Goal: Transaction & Acquisition: Obtain resource

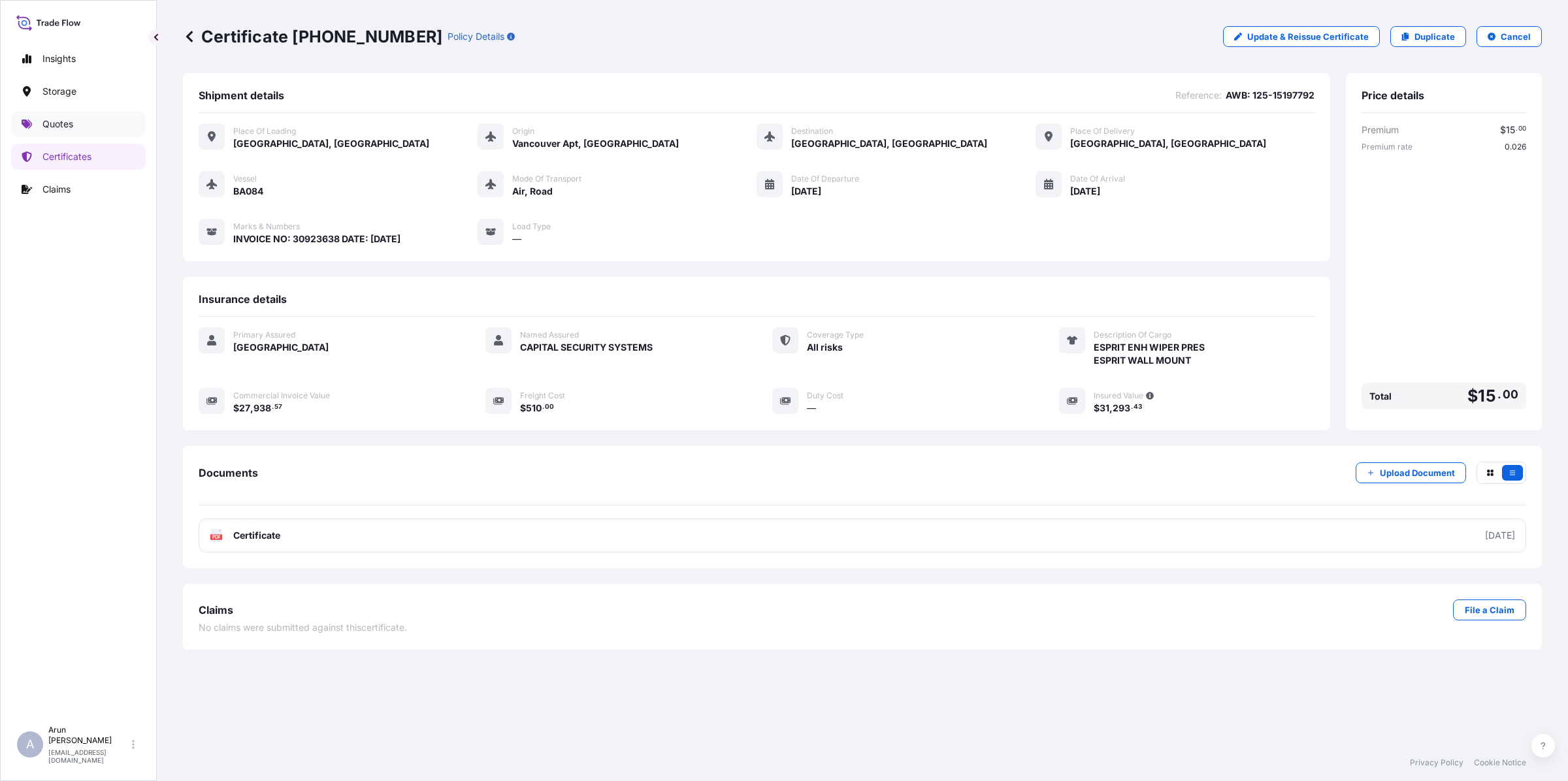
click at [54, 131] on link "Quotes" at bounding box center [79, 124] width 134 height 26
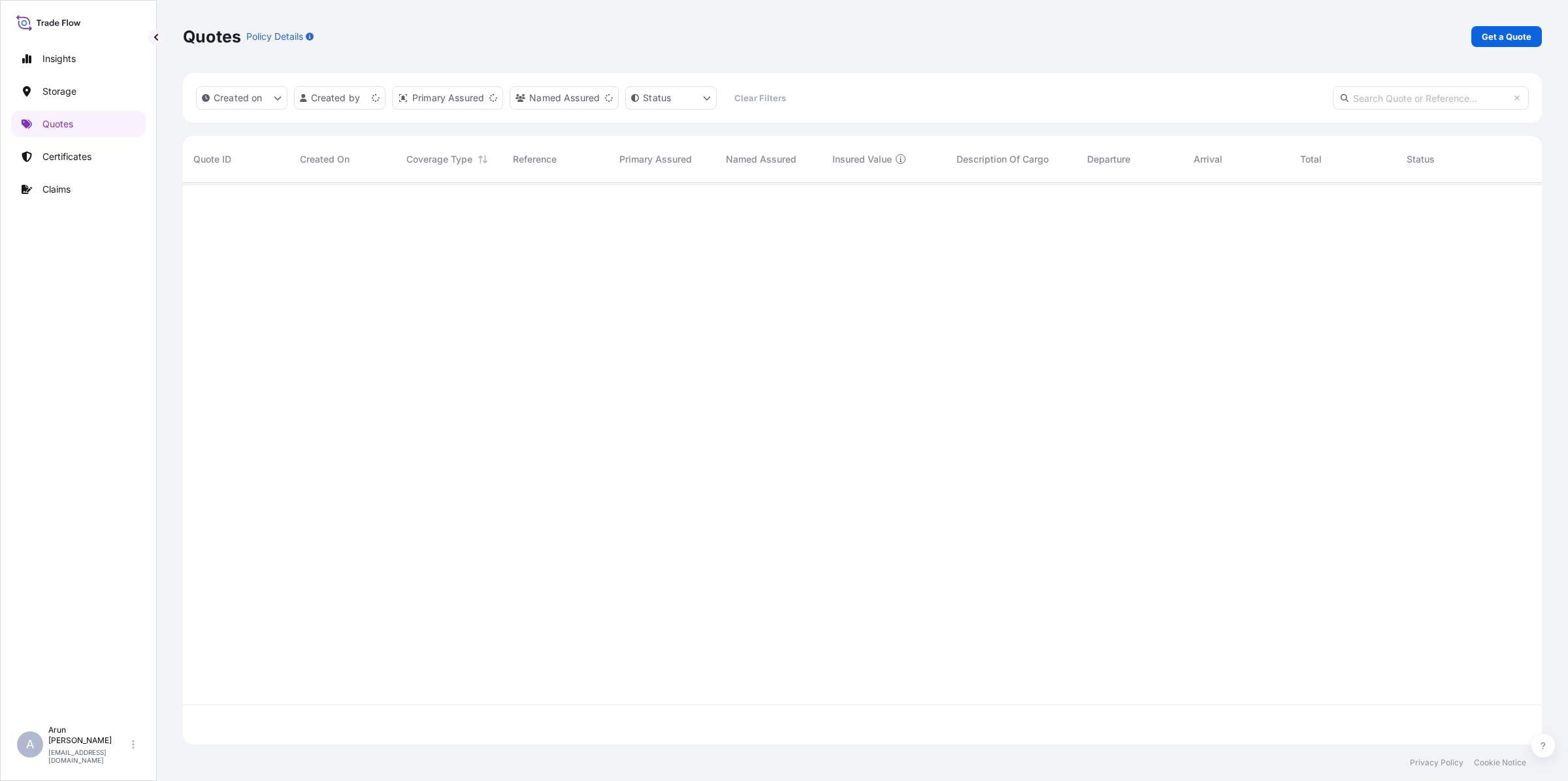
scroll to position [557, 1346]
click at [1496, 38] on p "Get a Quote" at bounding box center [1506, 36] width 50 height 13
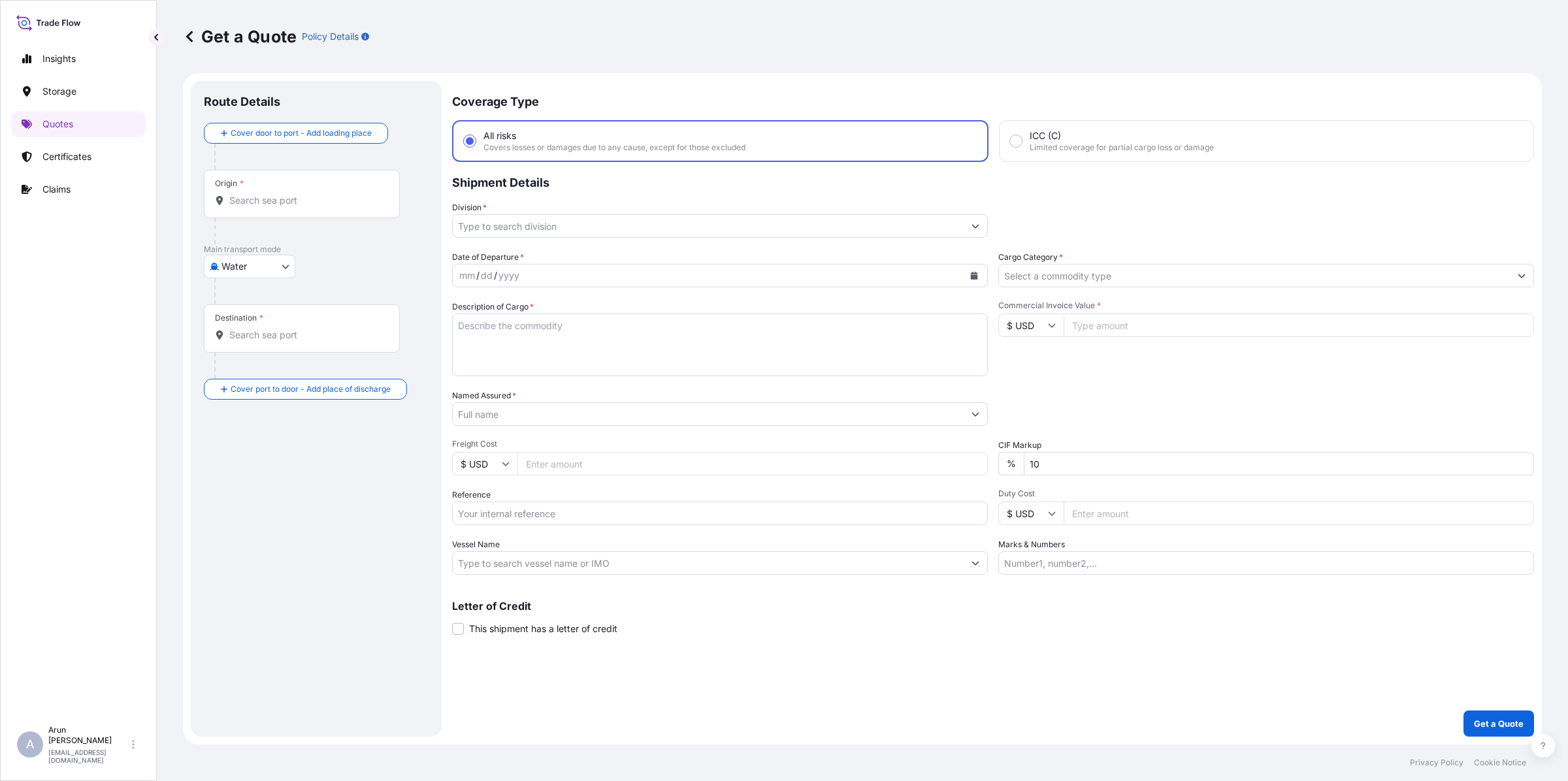
click at [291, 258] on body "Insights Storage Quotes Certificates Claims A [PERSON_NAME] [PERSON_NAME][EMAIL…" at bounding box center [784, 390] width 1568 height 781
click at [229, 302] on span "Air" at bounding box center [234, 300] width 11 height 13
select select "Air"
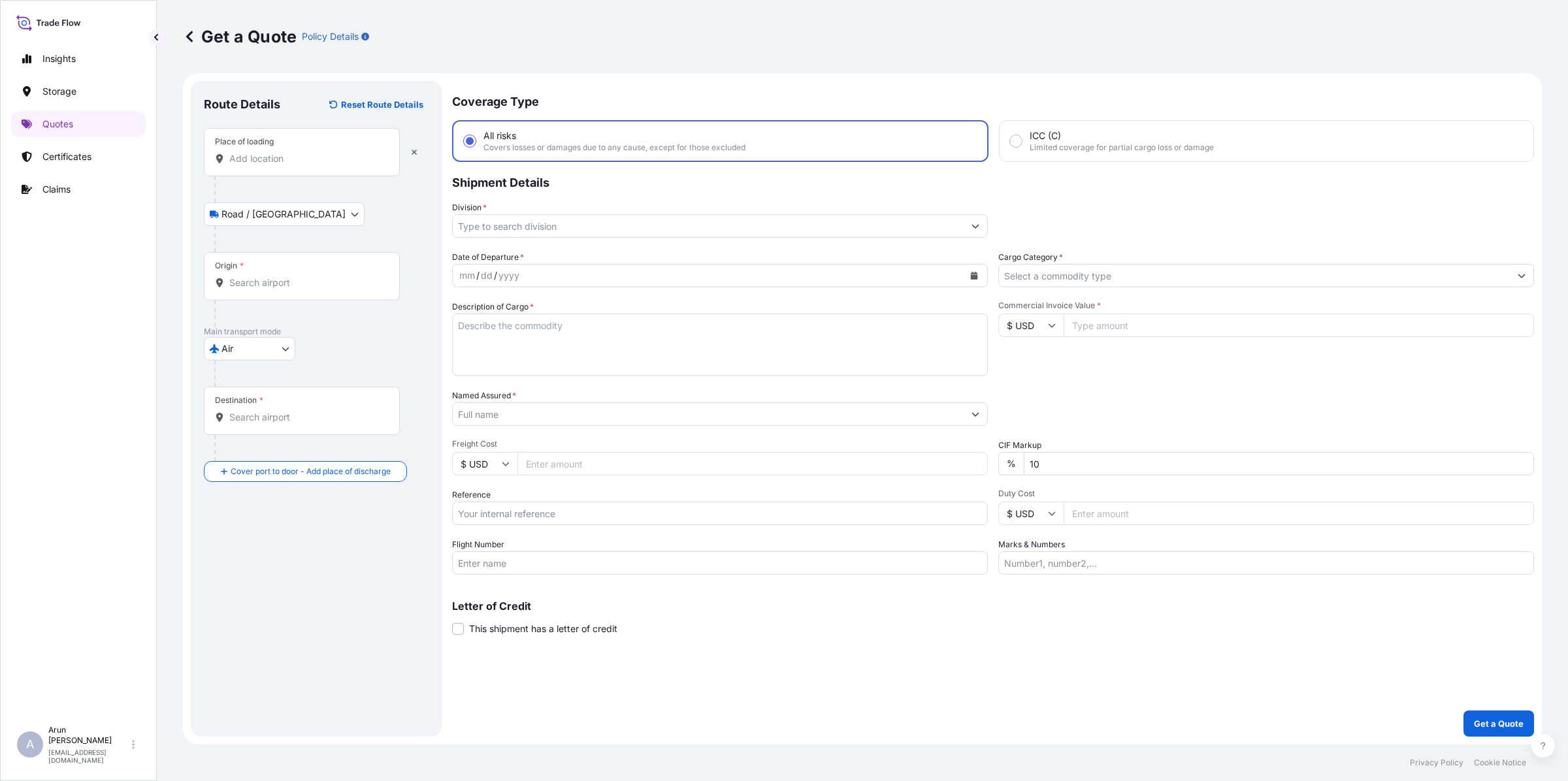
drag, startPoint x: 288, startPoint y: 165, endPoint x: 292, endPoint y: 149, distance: 16.5
click at [292, 149] on div "Place of loading" at bounding box center [302, 152] width 196 height 48
click at [292, 152] on input "Place of loading" at bounding box center [306, 158] width 154 height 13
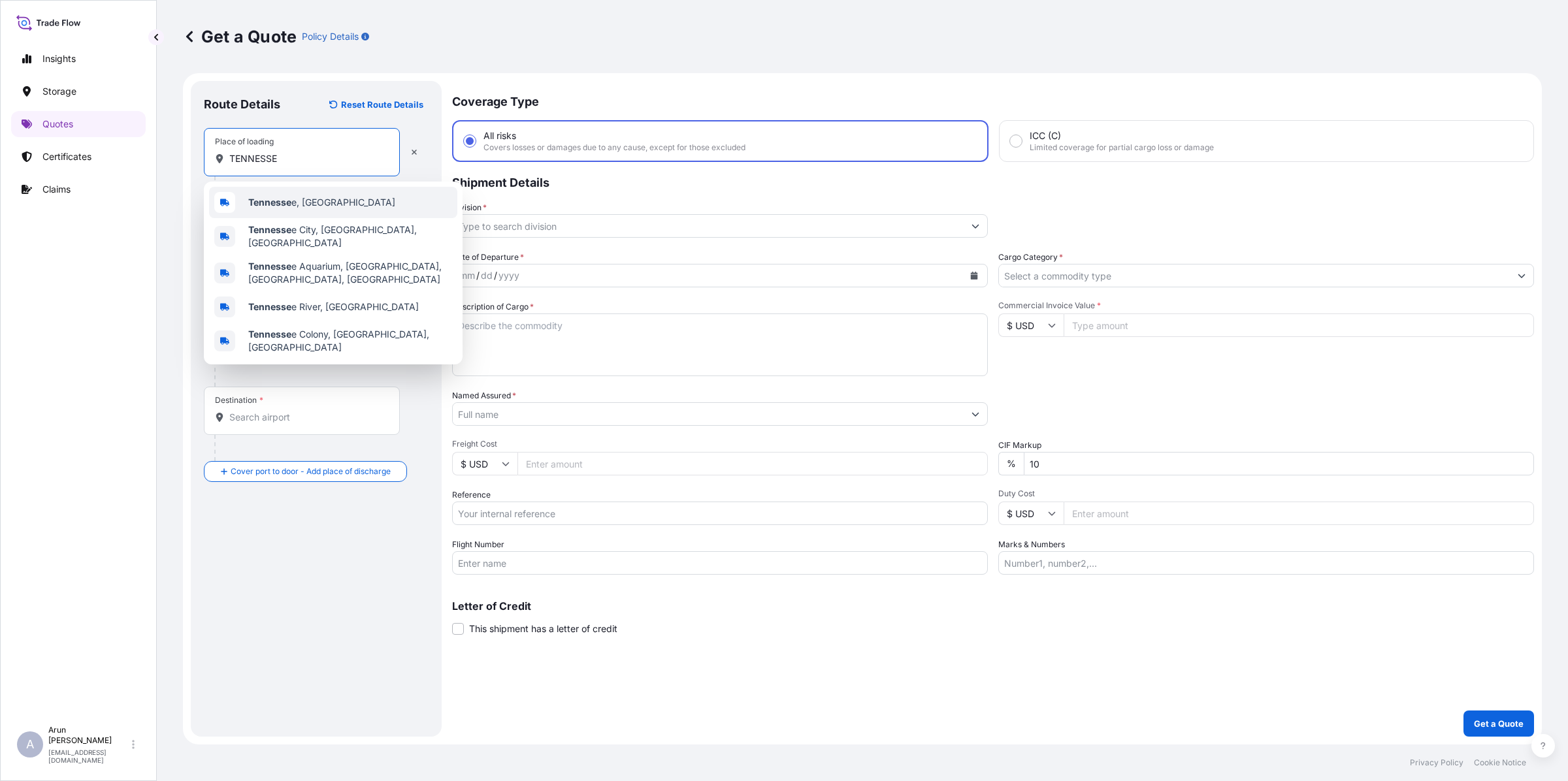
click at [305, 207] on span "Tennesse e, [GEOGRAPHIC_DATA]" at bounding box center [321, 202] width 147 height 13
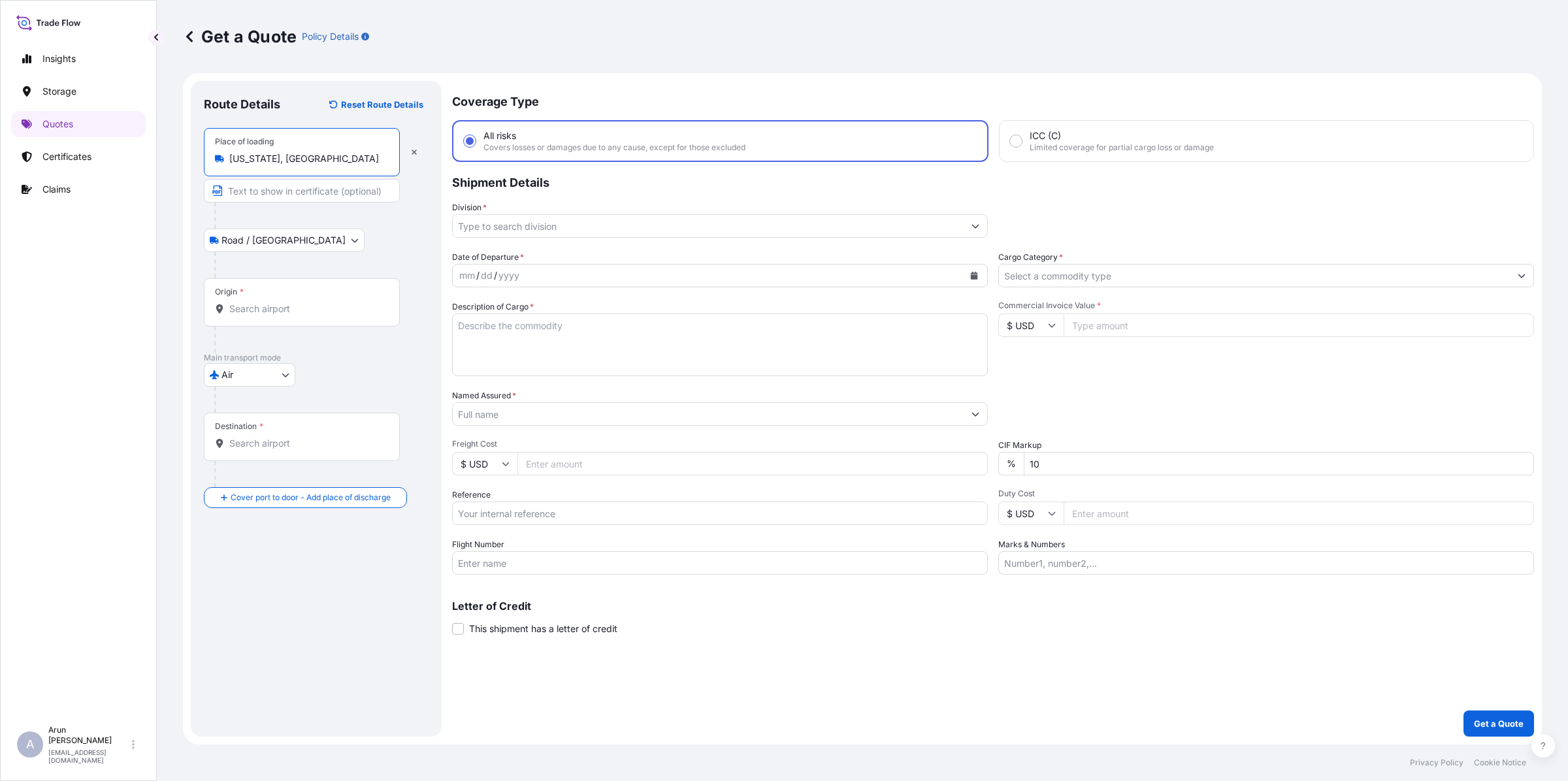
type input "[US_STATE], [GEOGRAPHIC_DATA]"
click at [285, 186] on input "Text to appear on certificate" at bounding box center [302, 190] width 196 height 24
type input "OPTI MEDICAL SYSTEMS ,INC., [US_STATE], [GEOGRAPHIC_DATA]"
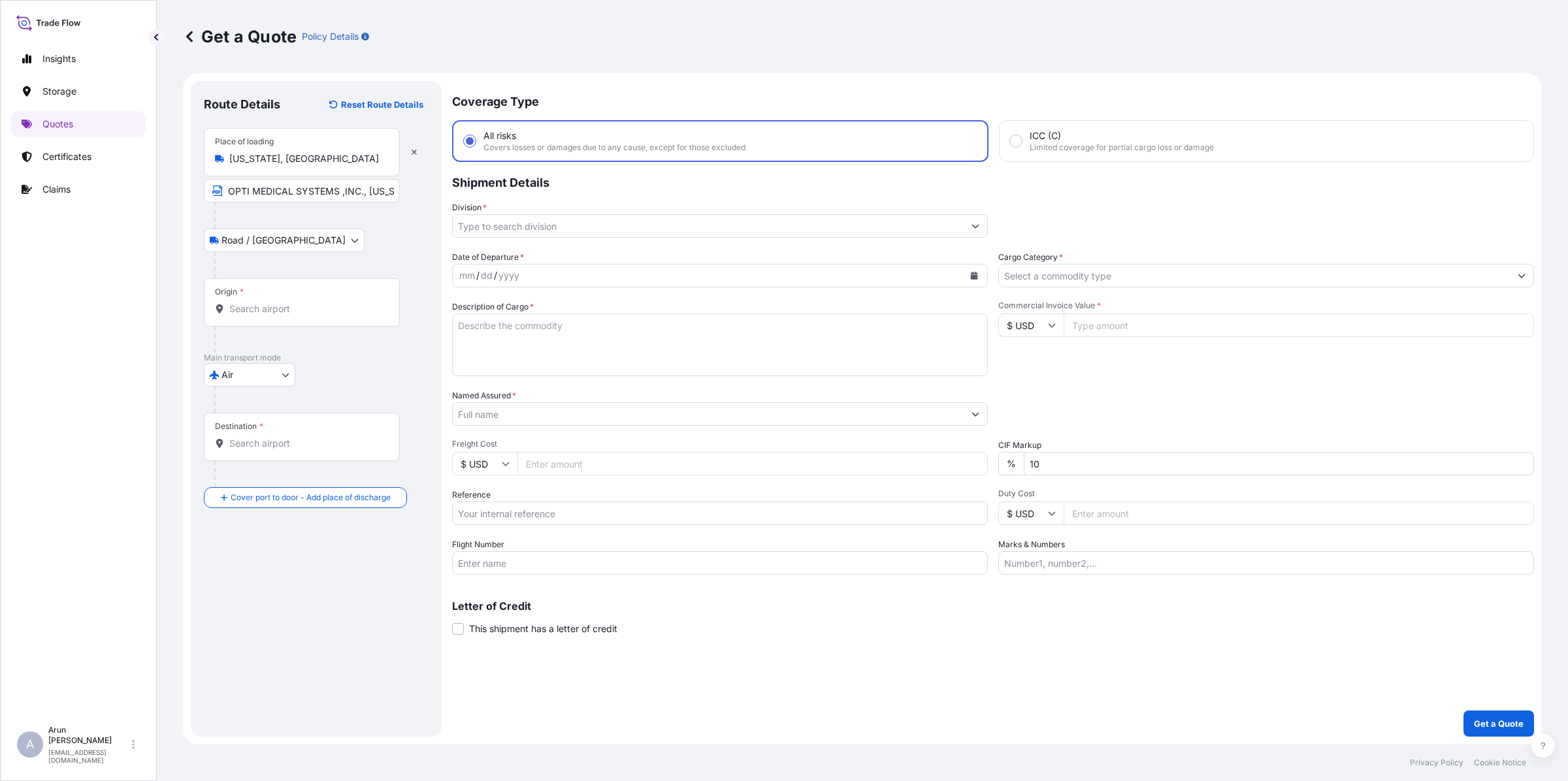
click at [292, 316] on div "Origin *" at bounding box center [302, 302] width 196 height 48
click at [292, 316] on input "Origin *" at bounding box center [306, 309] width 154 height 13
type input "USATL - [GEOGRAPHIC_DATA], [GEOGRAPHIC_DATA]"
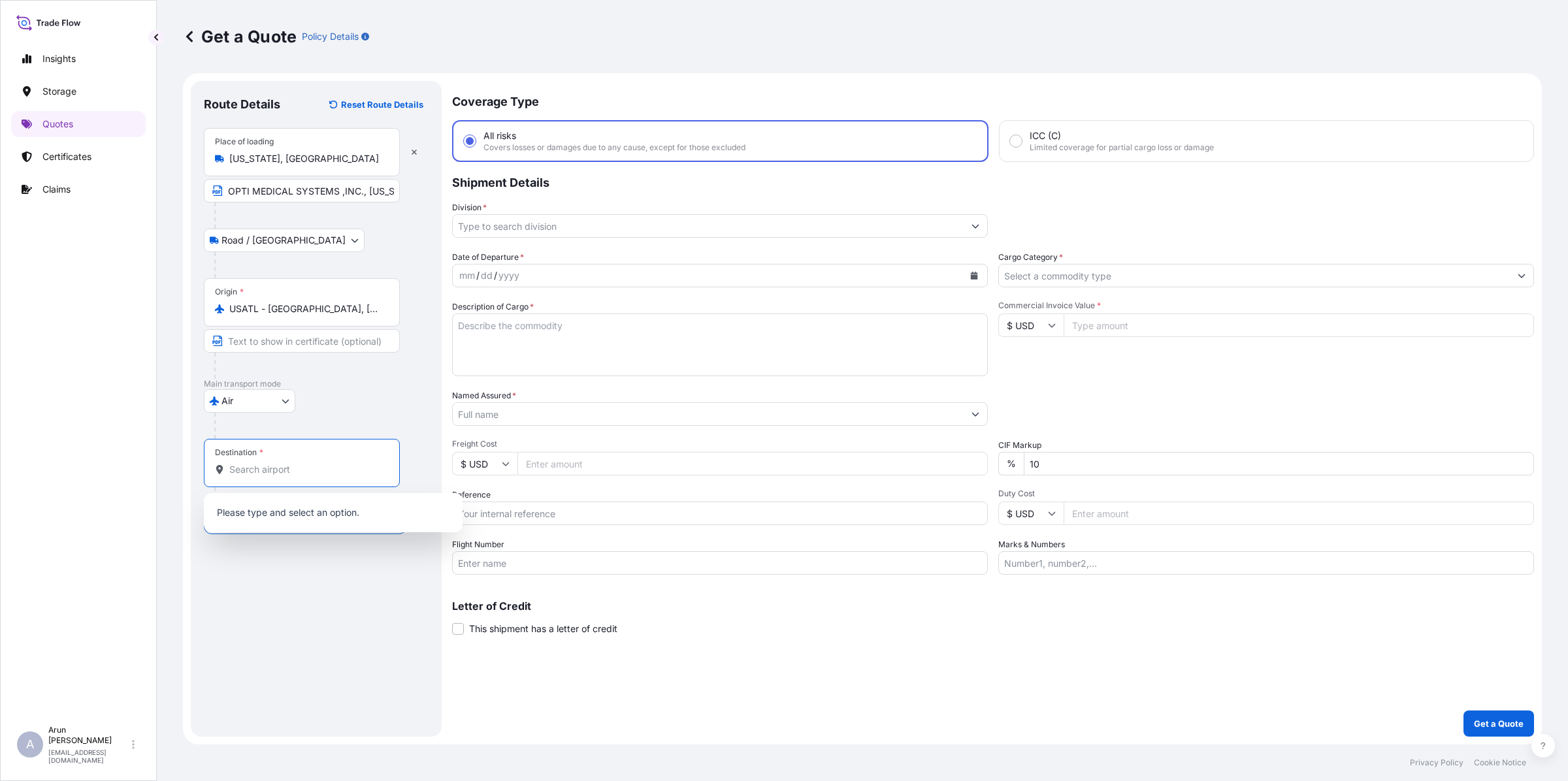
click at [291, 475] on input "Destination *" at bounding box center [306, 469] width 154 height 13
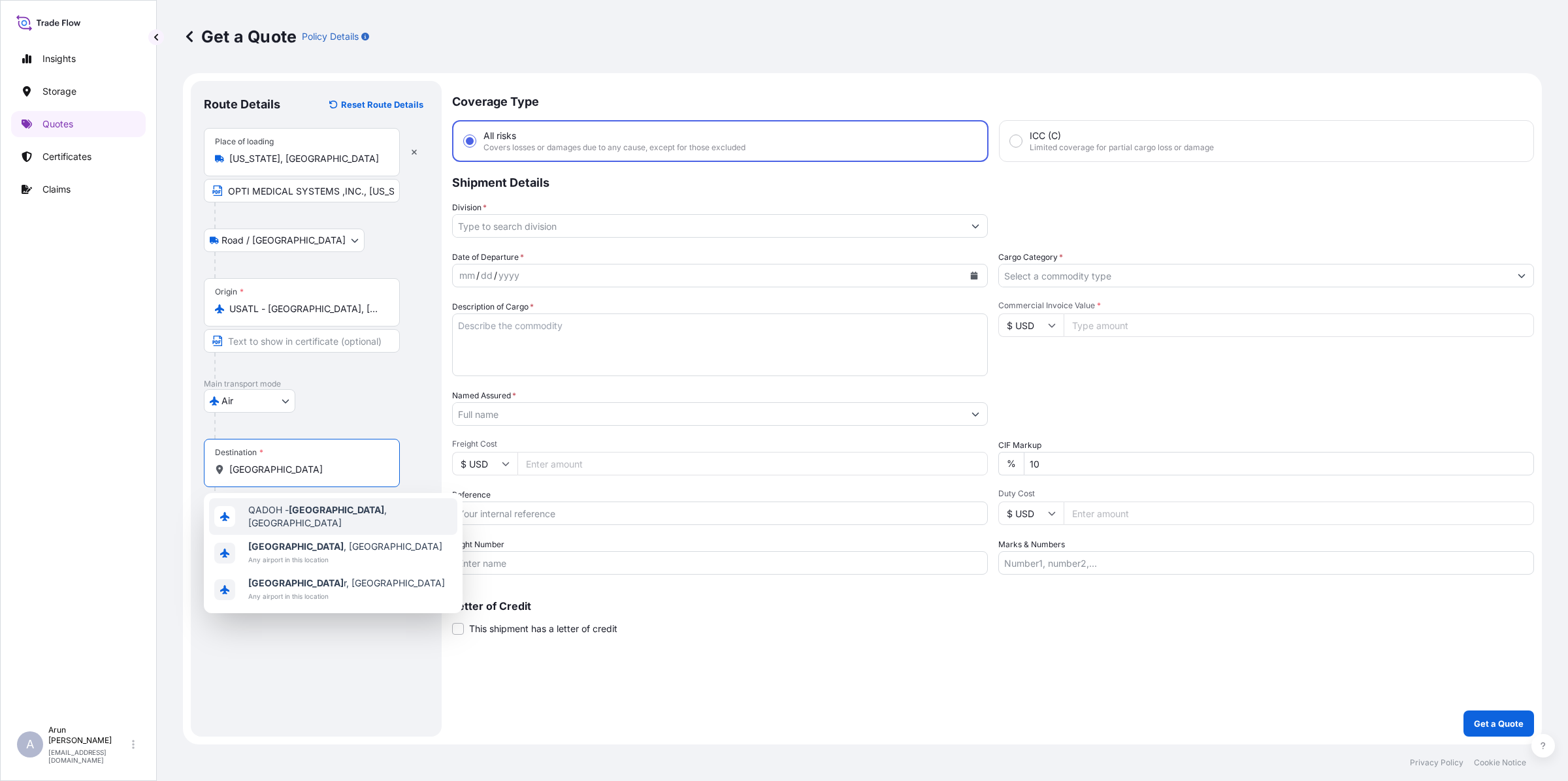
click at [283, 524] on div "QADOH - [GEOGRAPHIC_DATA] , [GEOGRAPHIC_DATA]" at bounding box center [333, 517] width 248 height 37
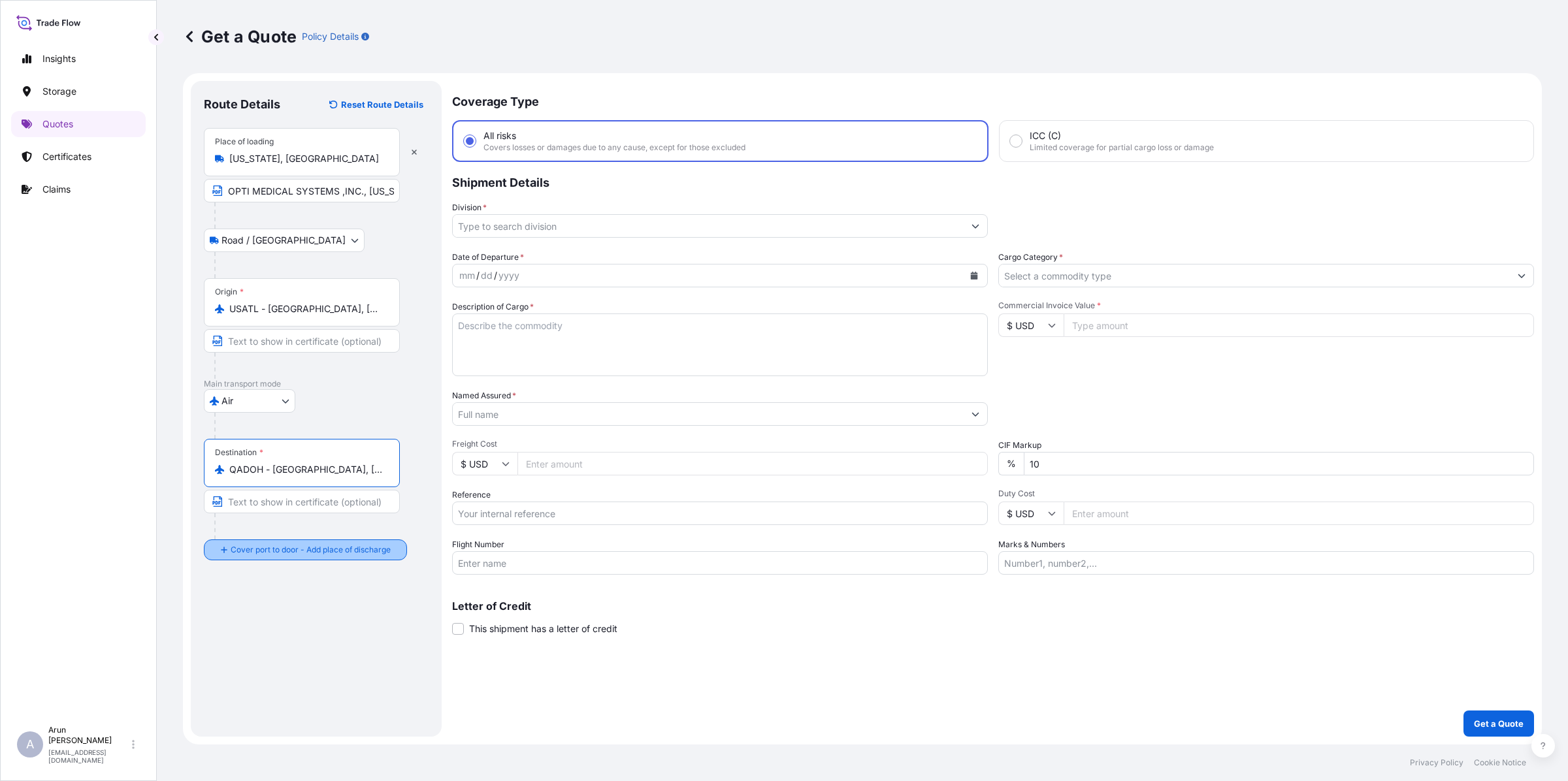
type input "QADOH - [GEOGRAPHIC_DATA], [GEOGRAPHIC_DATA]"
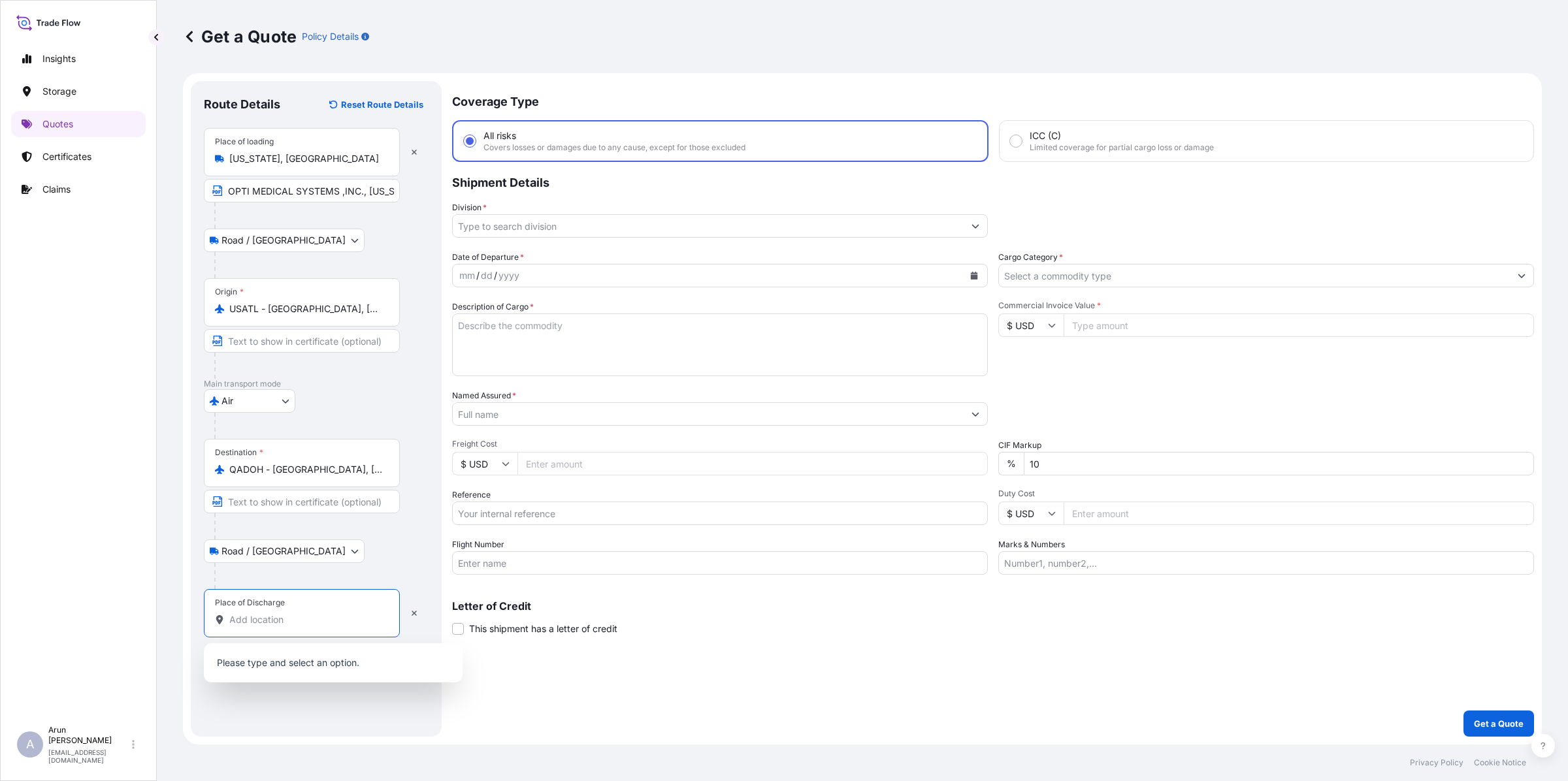
click at [289, 620] on input "Place of Discharge" at bounding box center [306, 620] width 154 height 13
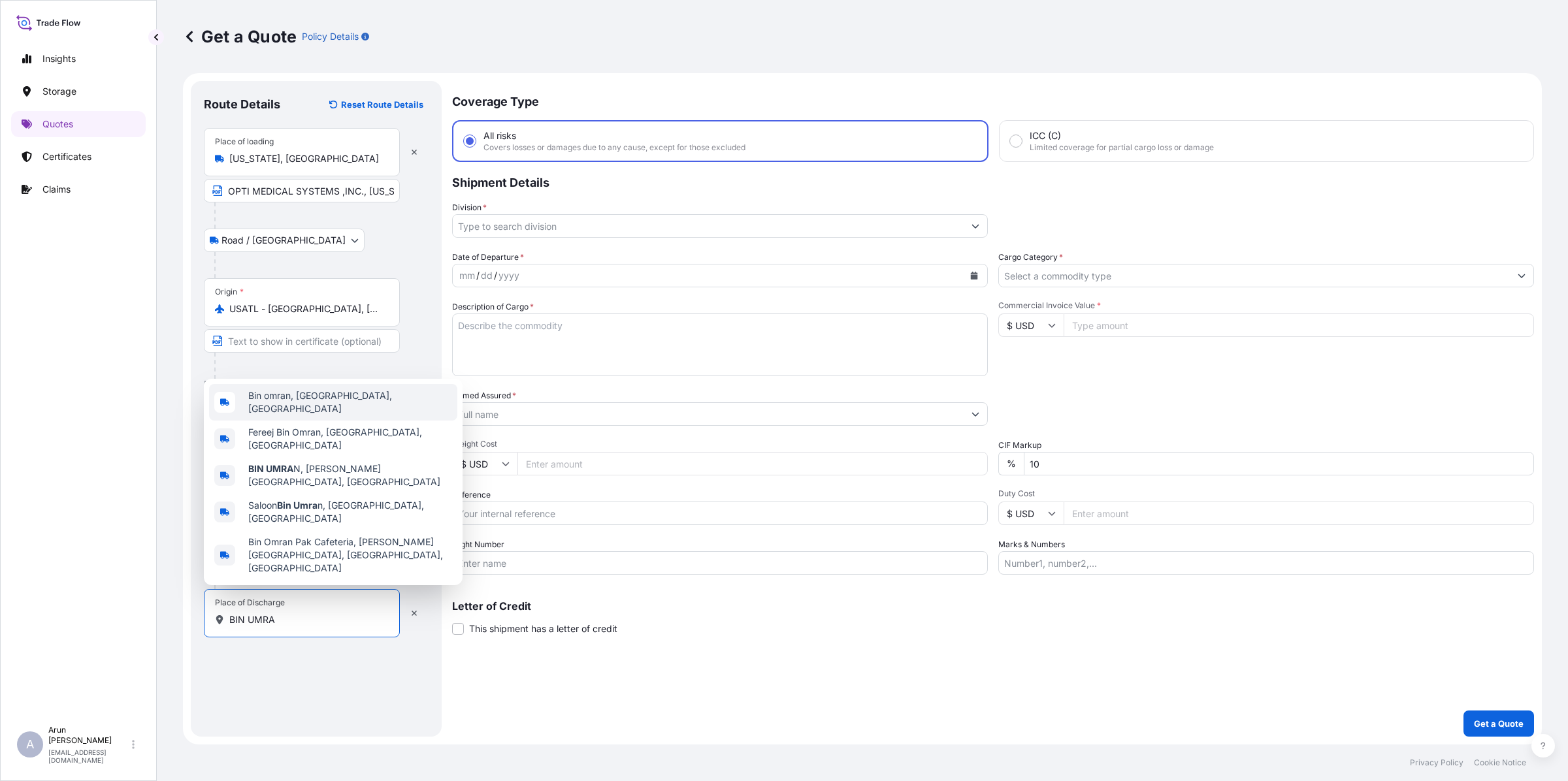
click at [276, 415] on span "Bin omran, [GEOGRAPHIC_DATA], [GEOGRAPHIC_DATA]" at bounding box center [350, 402] width 204 height 26
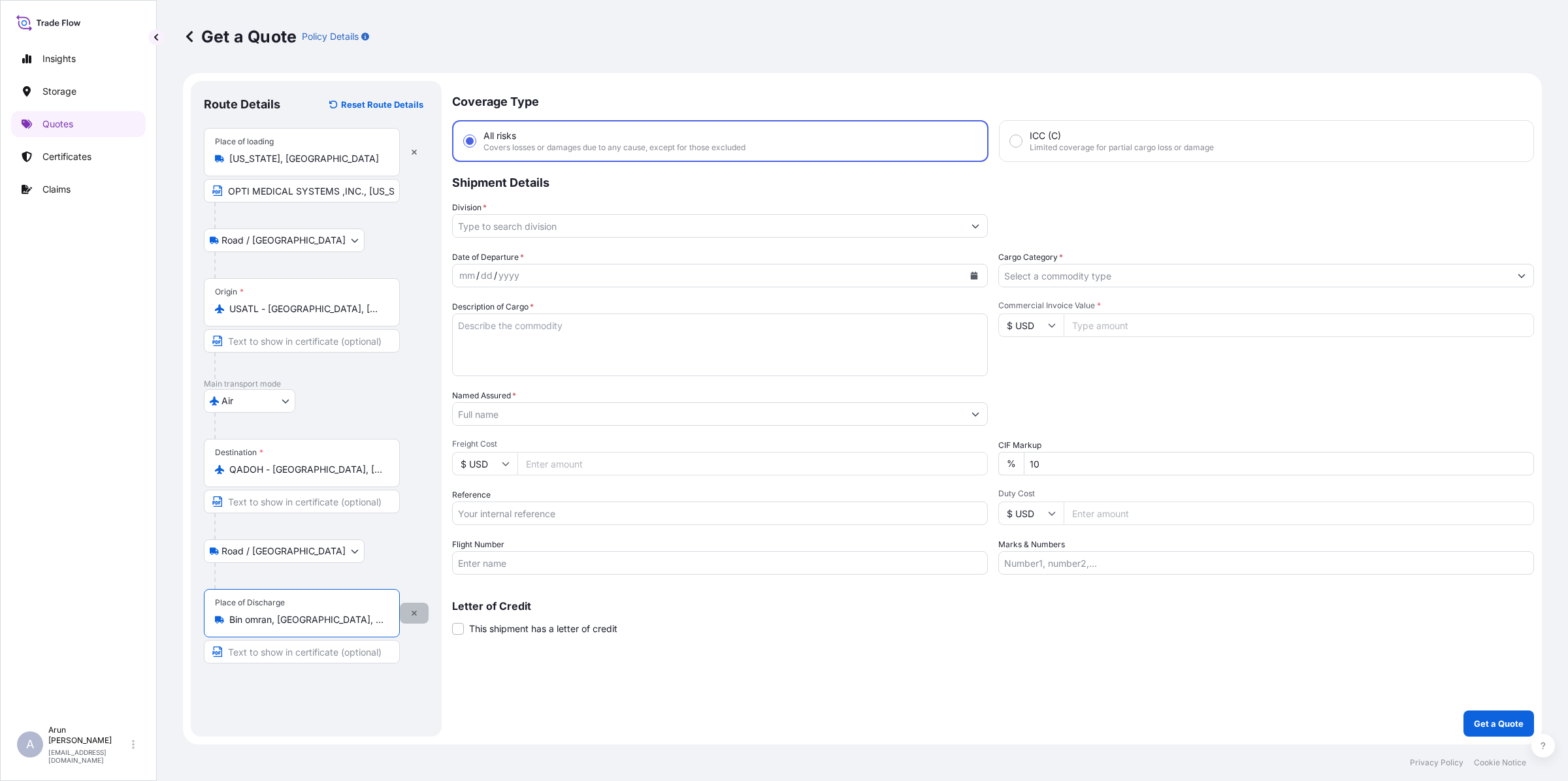
click at [420, 620] on button "button" at bounding box center [414, 613] width 29 height 21
click at [282, 621] on input "Place of Discharge" at bounding box center [306, 620] width 154 height 13
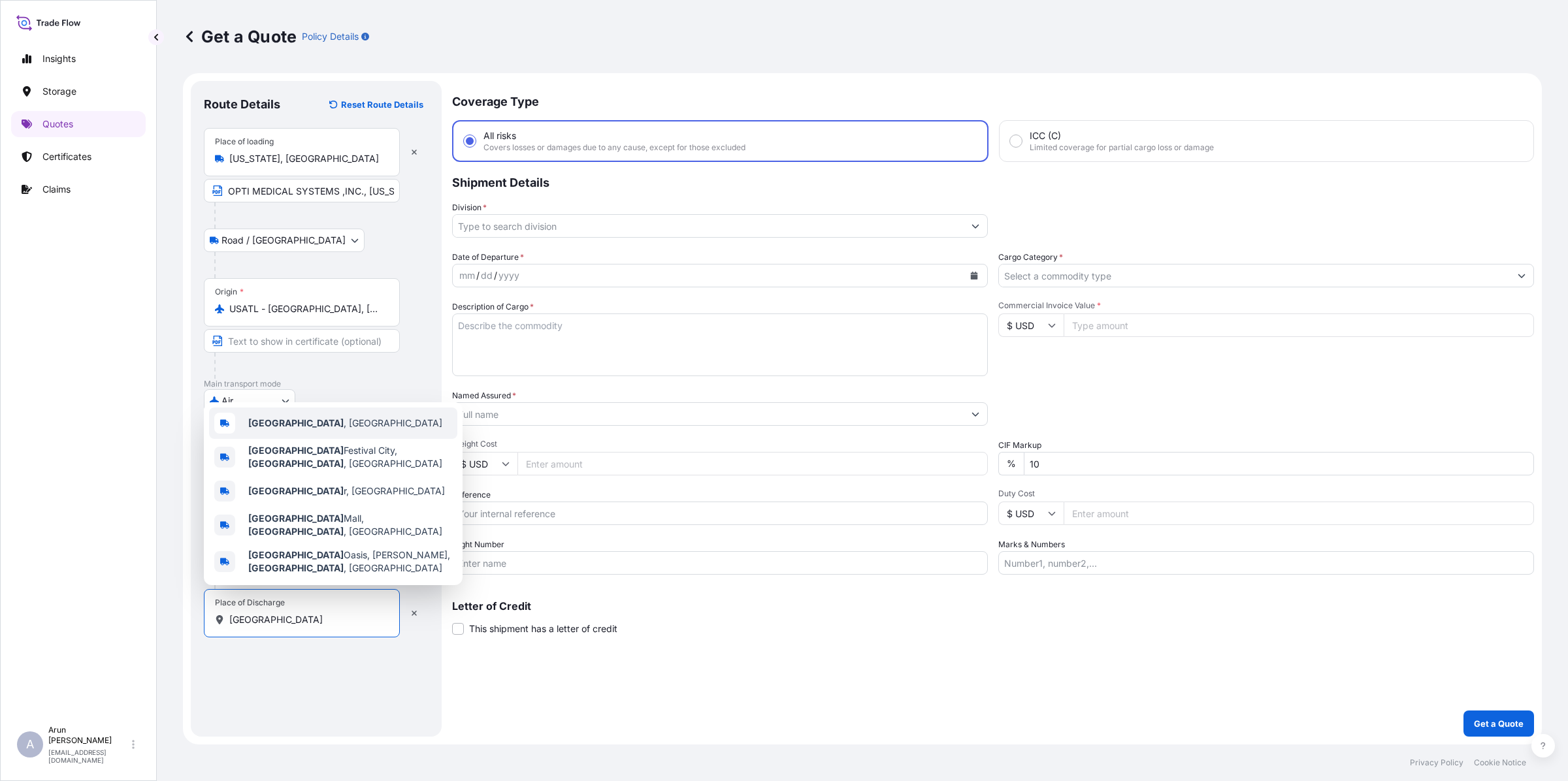
click at [263, 439] on div "[GEOGRAPHIC_DATA] , [GEOGRAPHIC_DATA]" at bounding box center [333, 423] width 248 height 31
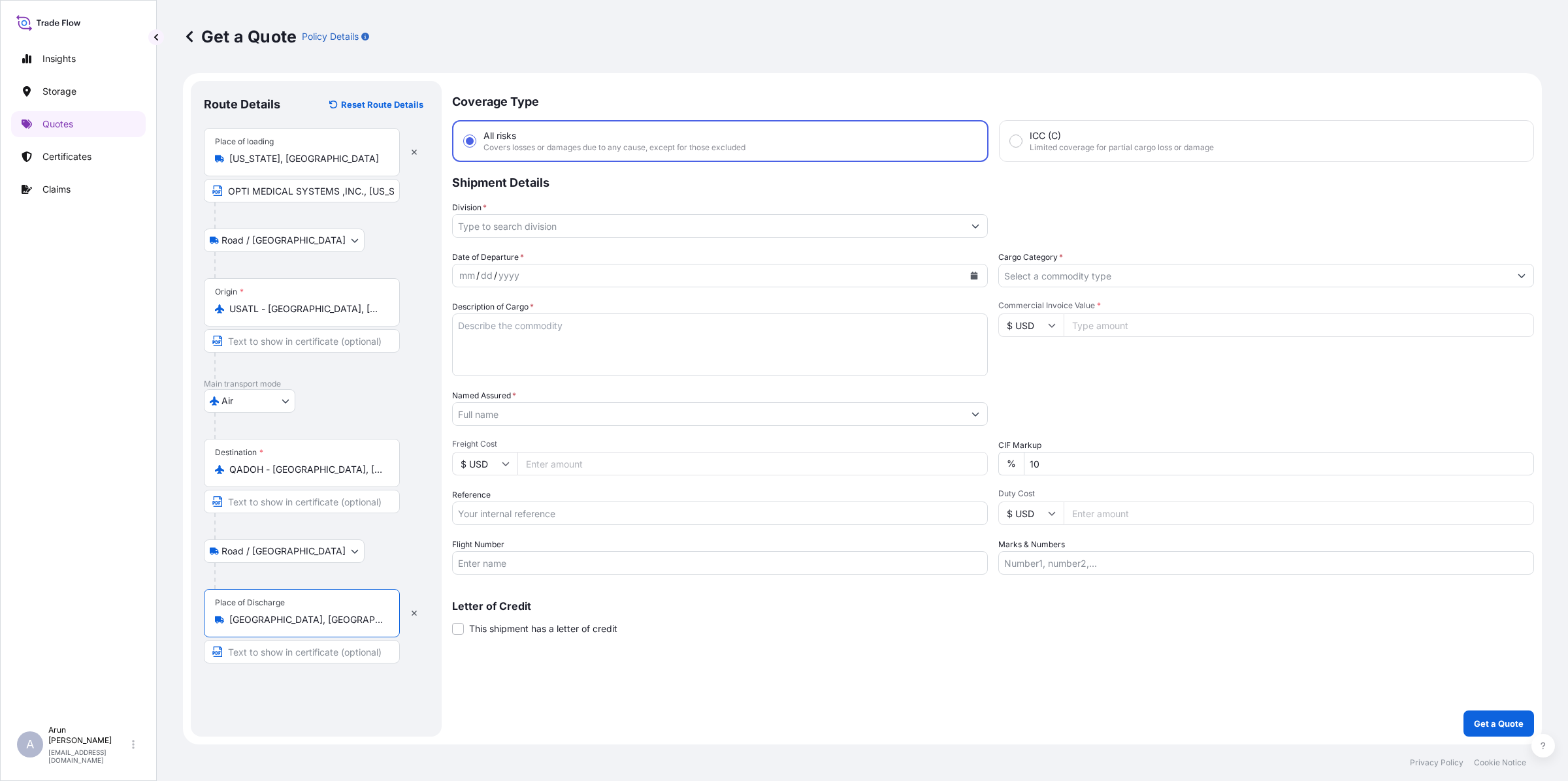
type input "[GEOGRAPHIC_DATA], [GEOGRAPHIC_DATA]"
click at [299, 657] on input "Text to appear on certificate" at bounding box center [302, 652] width 196 height 24
type input "OSHAIHER PHARMA W.L.L"
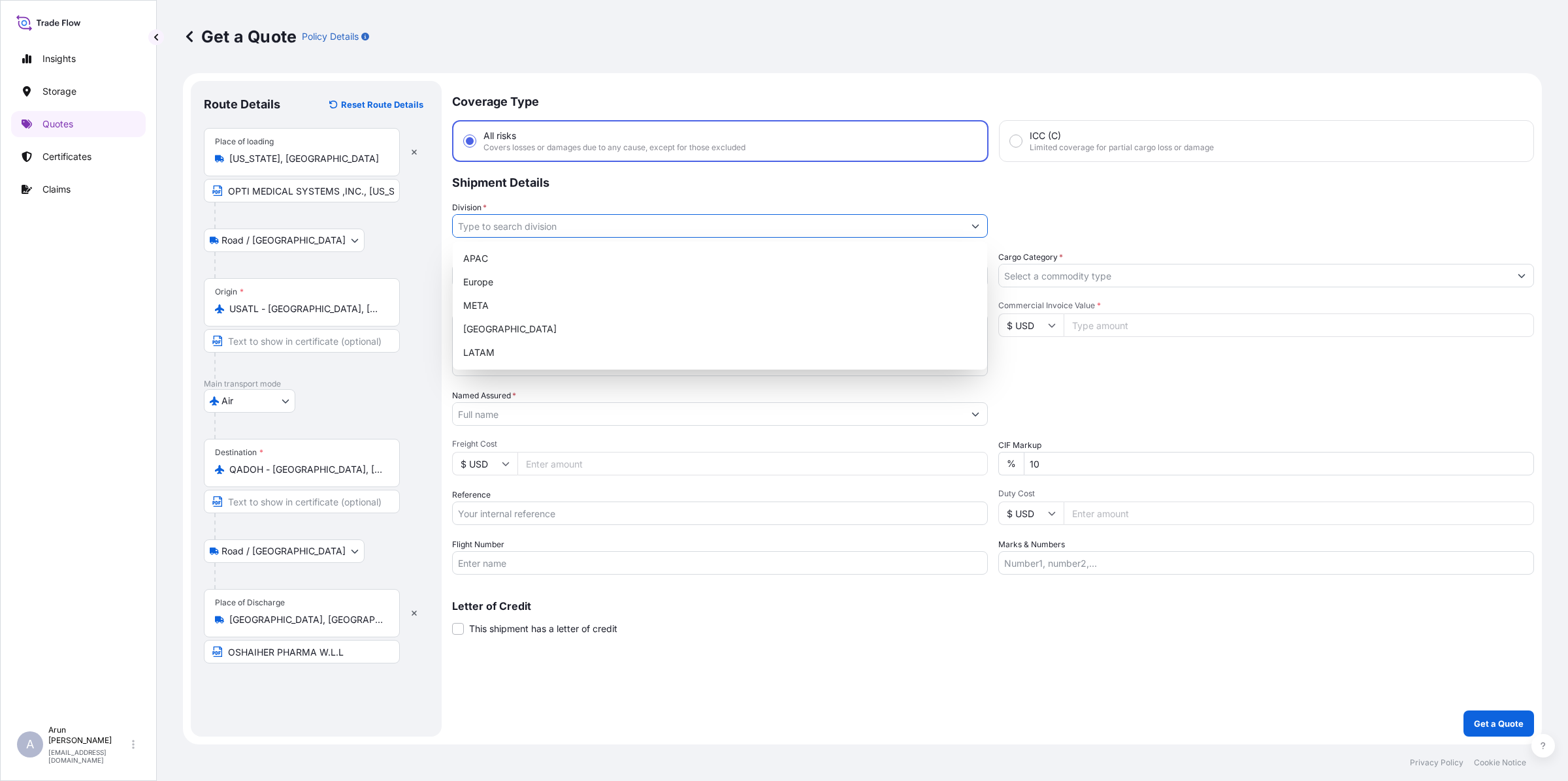
click at [531, 217] on input "Division *" at bounding box center [708, 226] width 510 height 24
click at [485, 305] on div "META" at bounding box center [720, 305] width 524 height 24
type input "META"
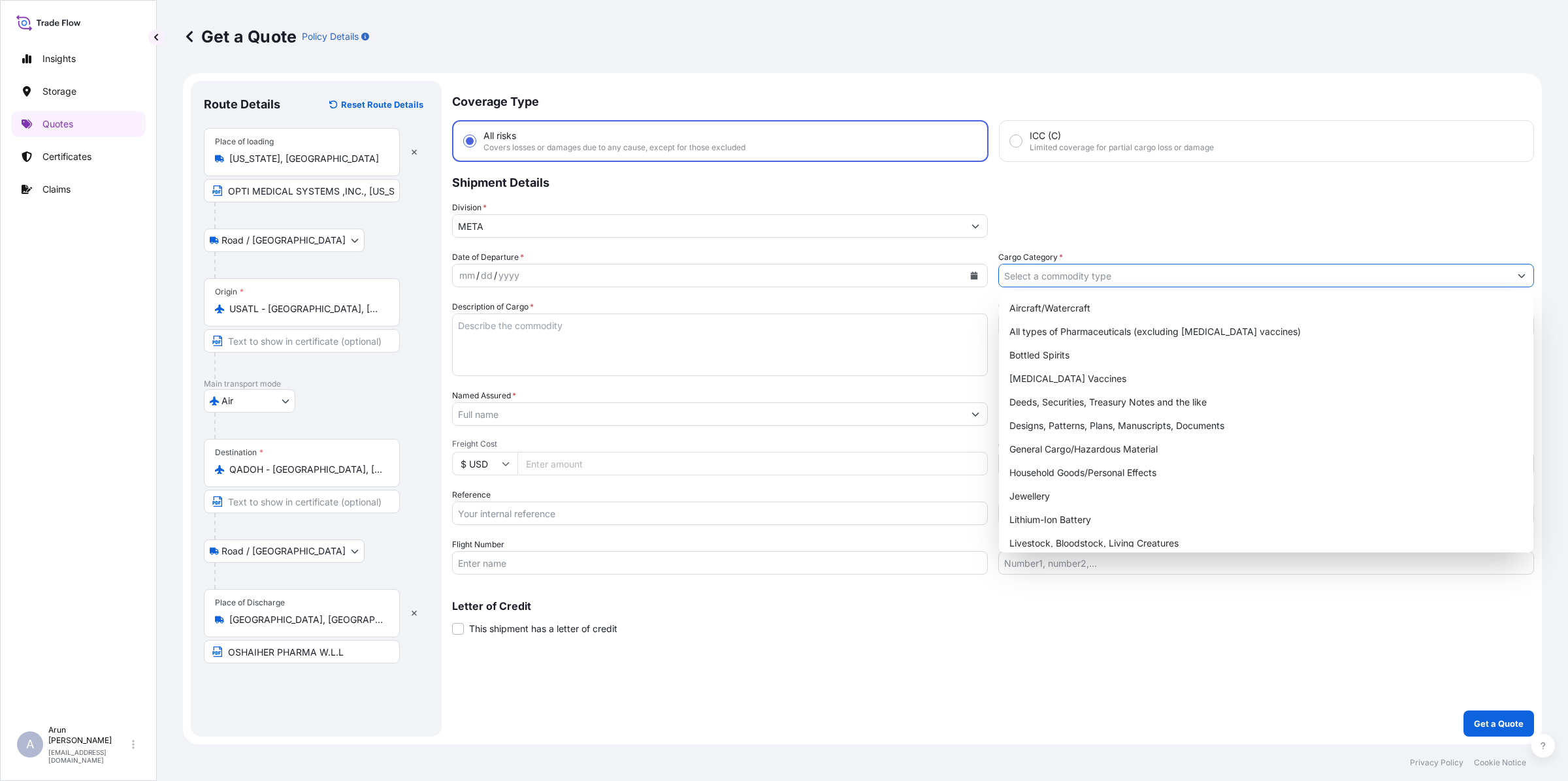
click at [1092, 284] on input "Cargo Category *" at bounding box center [1254, 275] width 510 height 24
click at [1041, 451] on div "General Cargo/Hazardous Material" at bounding box center [1266, 449] width 524 height 24
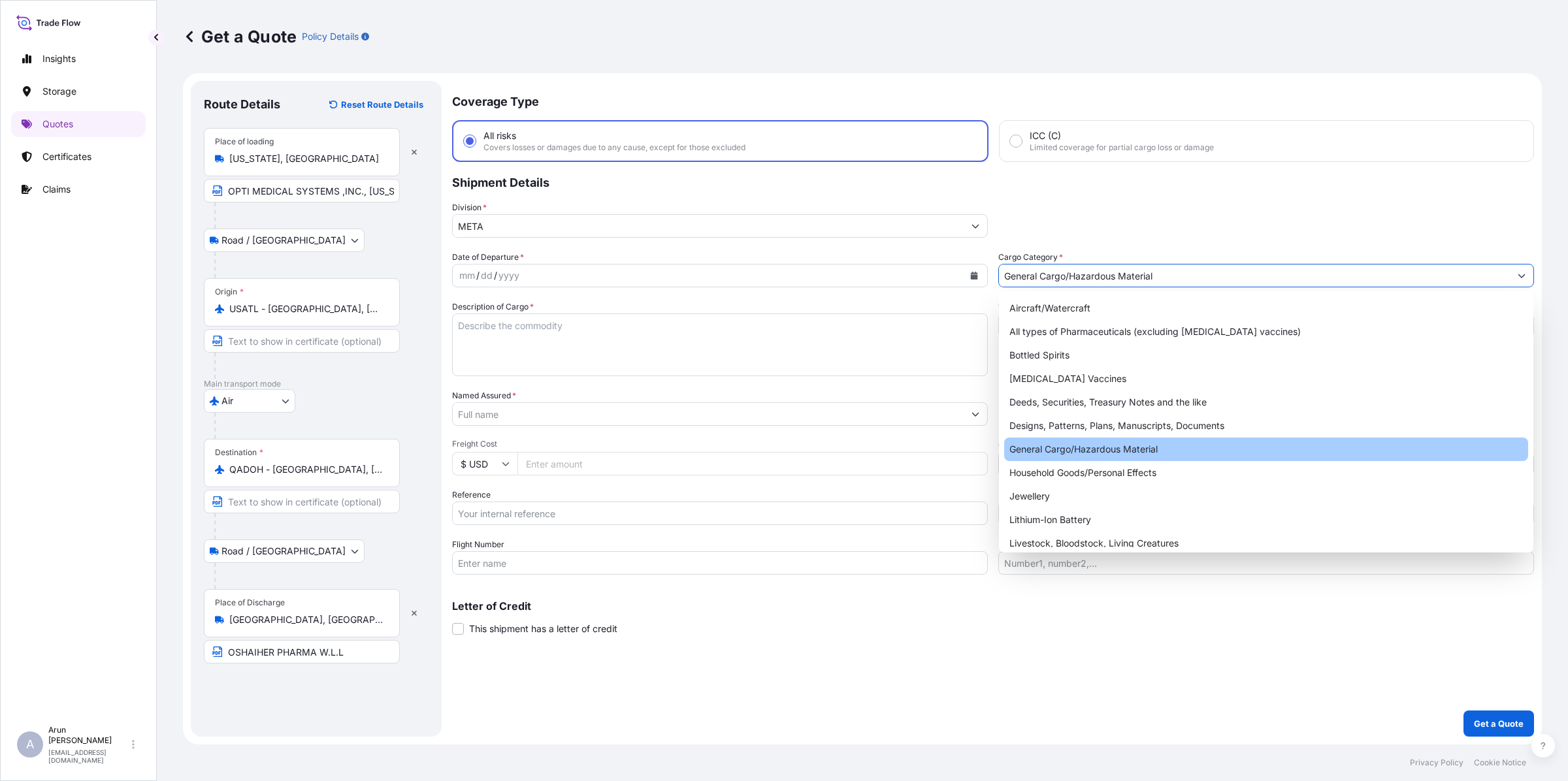
type input "General Cargo/Hazardous Material"
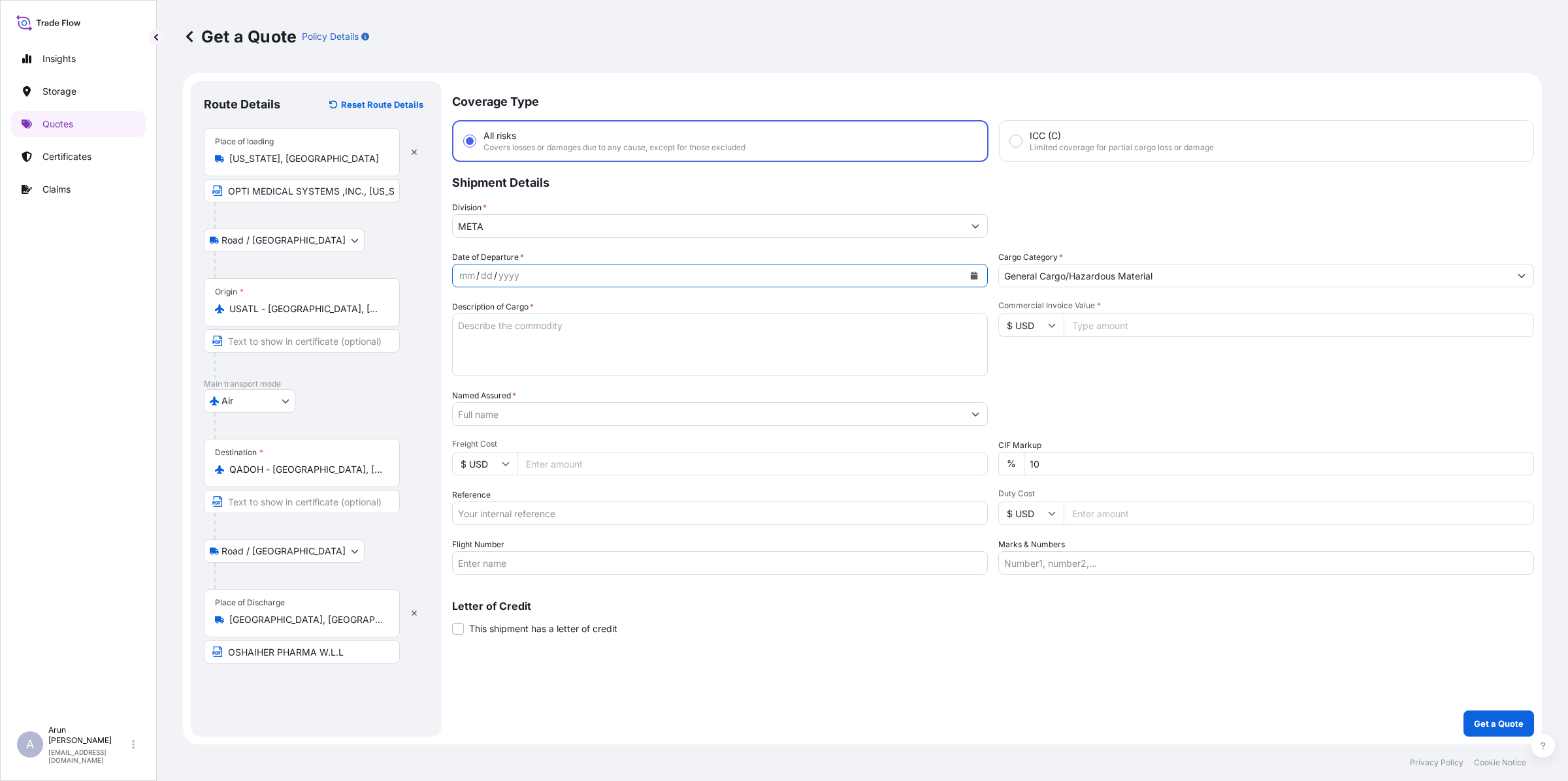
click at [976, 271] on icon "Calendar" at bounding box center [974, 275] width 8 height 8
click at [472, 441] on div "17" at bounding box center [475, 434] width 24 height 24
click at [529, 342] on textarea "Description of Cargo *" at bounding box center [720, 345] width 536 height 63
type textarea "DIAGNOSTIC TEST KITS"
click at [506, 410] on input "Named Assured *" at bounding box center [708, 414] width 510 height 24
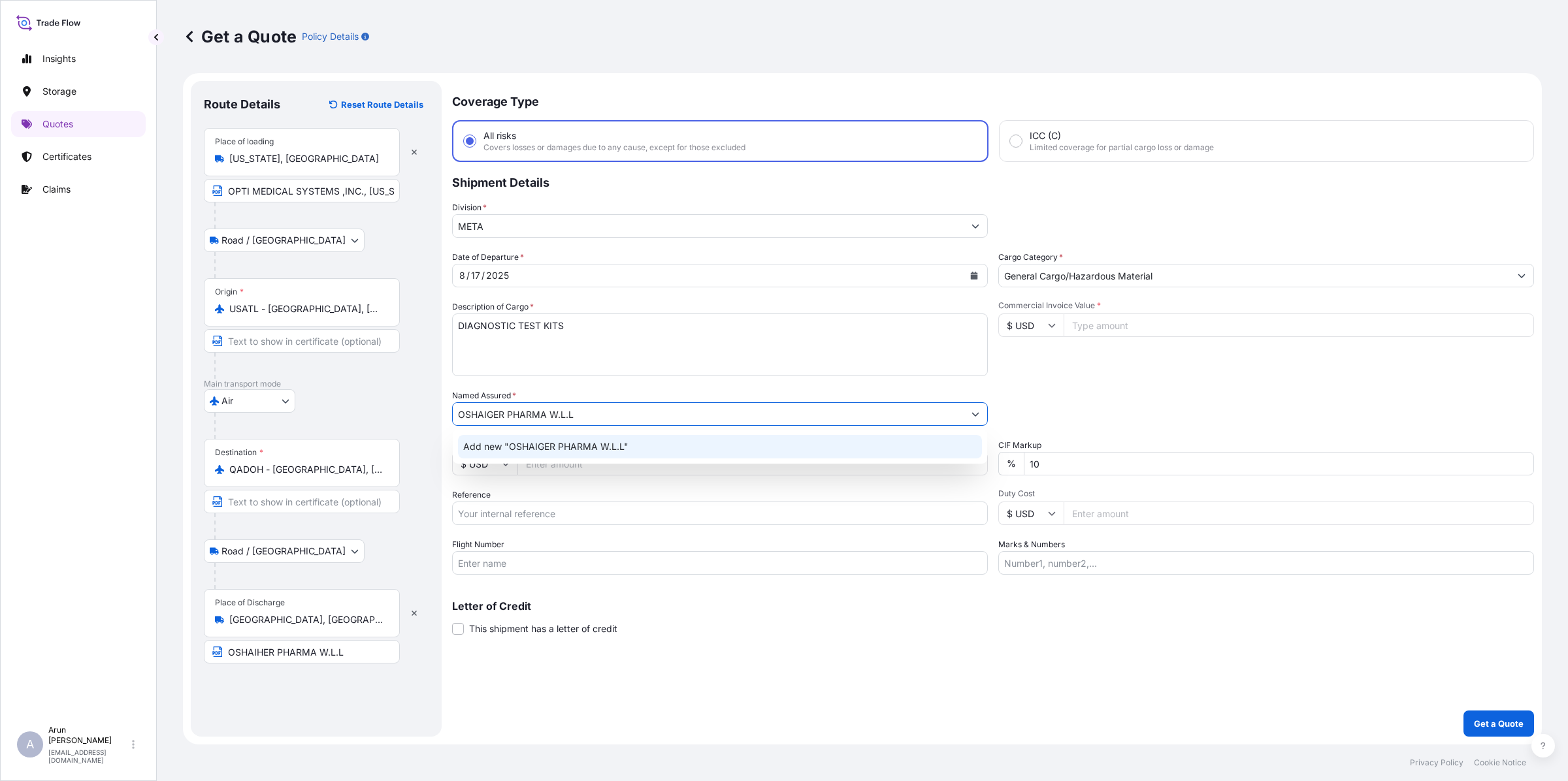
click at [565, 441] on span "Add new "OSHAIGER PHARMA W.L.L"" at bounding box center [545, 447] width 165 height 13
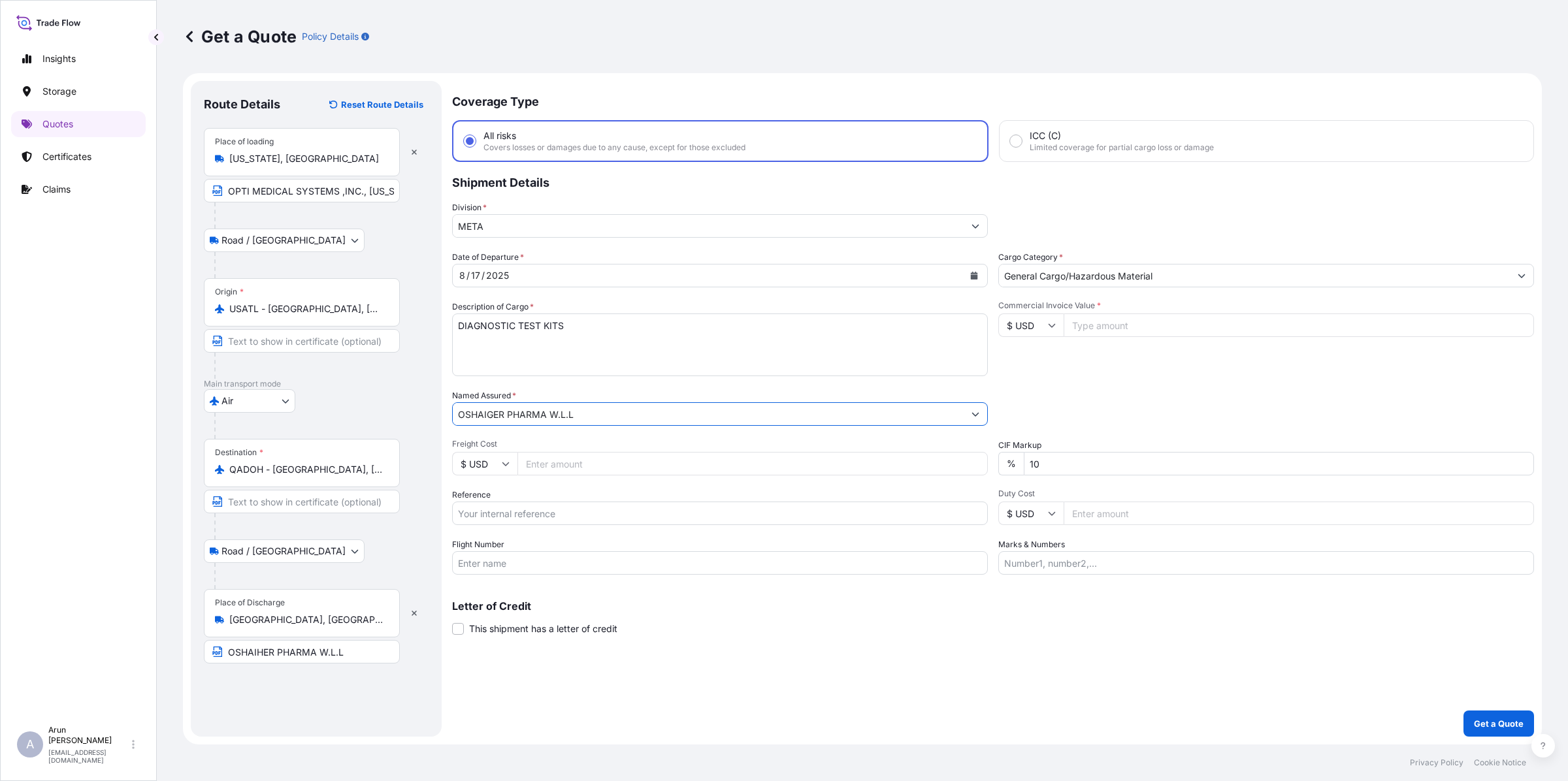
type input "OSHAIGER PHARMA W.L.L"
click at [601, 467] on input "Freight Cost" at bounding box center [752, 463] width 470 height 24
type input "2400"
click at [550, 502] on input "Reference" at bounding box center [720, 513] width 536 height 24
type input "AWB: 157-08950815"
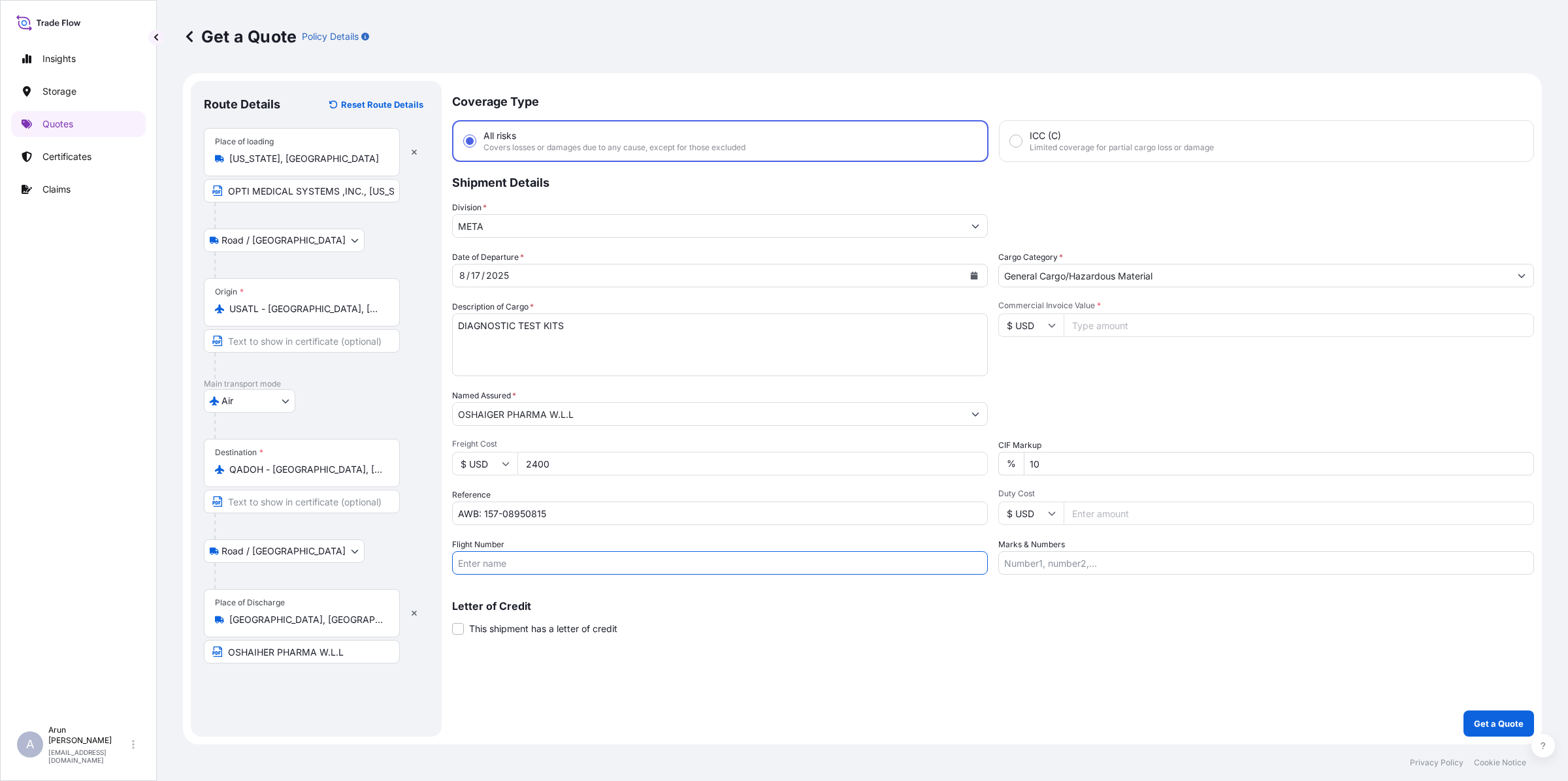
click at [532, 556] on input "Flight Number" at bounding box center [720, 563] width 536 height 24
type input "QR8171"
click at [1100, 324] on input "Commercial Invoice Value *" at bounding box center [1298, 325] width 470 height 24
type input "2974.38"
click at [1135, 567] on input "Marks & Numbers" at bounding box center [1266, 563] width 536 height 24
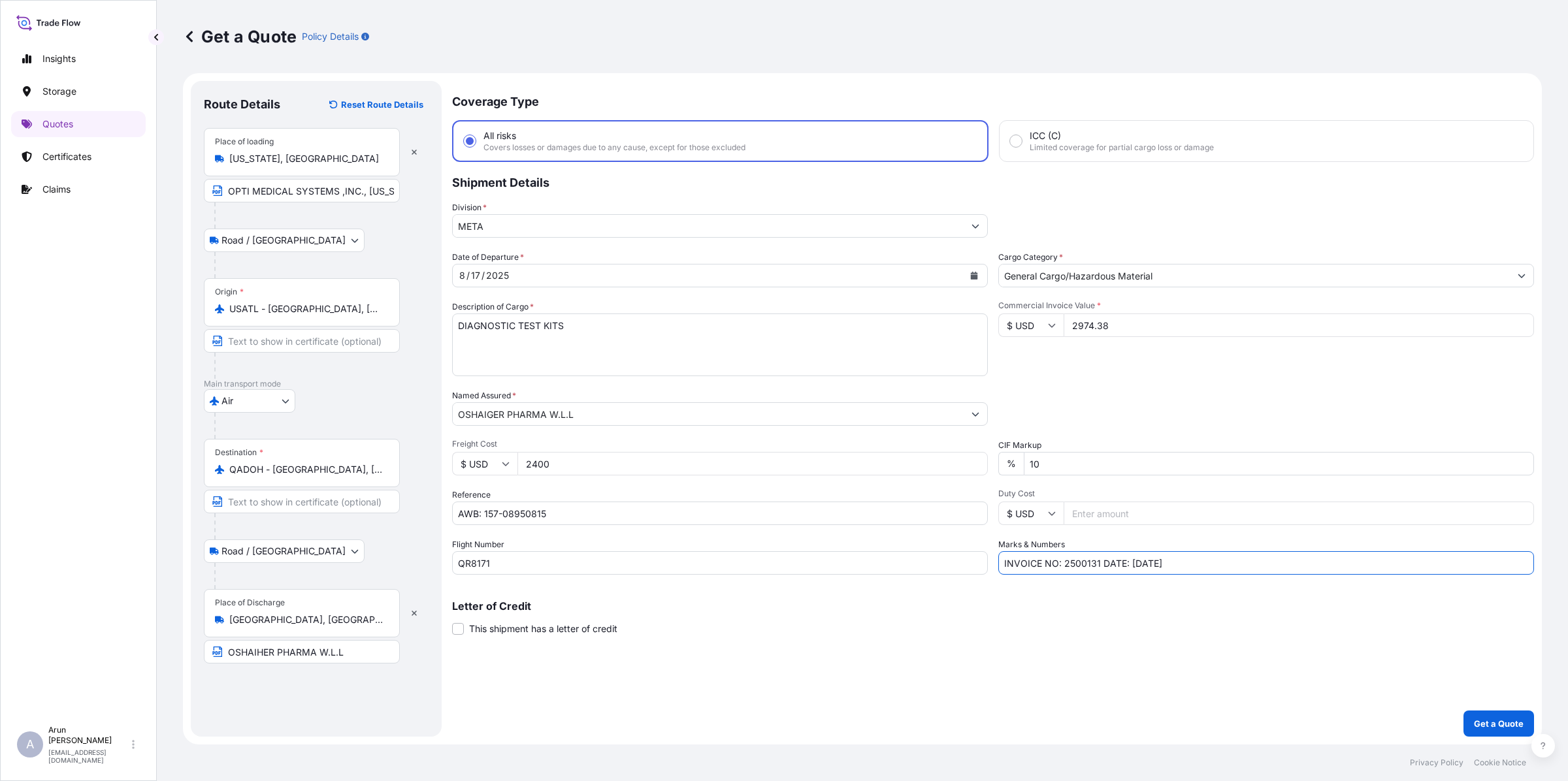
drag, startPoint x: 1063, startPoint y: 563, endPoint x: 1087, endPoint y: 573, distance: 26.0
click at [1095, 573] on input "INVOICE NO: 2500131 DATE: [DATE]" at bounding box center [1266, 563] width 536 height 24
click at [1156, 560] on input "INVOICE NO: 5000065100 DATE: [DATE]" at bounding box center [1266, 563] width 536 height 24
type input "INVOICE NO: 5000065100 DATE: [DATE]"
click at [750, 516] on input "AWB: 157-08950815" at bounding box center [720, 513] width 536 height 24
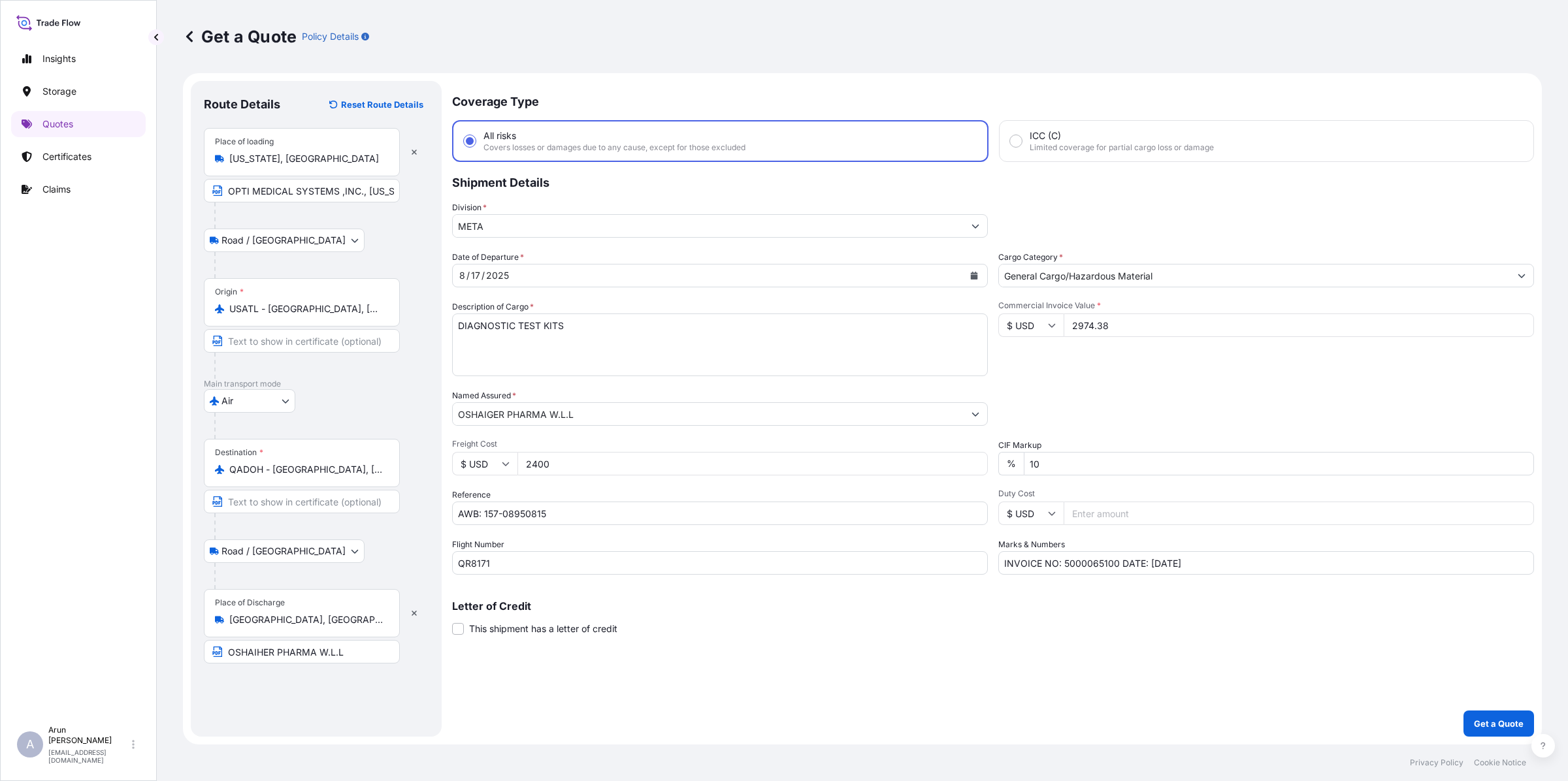
click at [794, 778] on footer "Privacy Policy Cookie Notice" at bounding box center [862, 763] width 1411 height 37
click at [690, 763] on footer "Privacy Policy Cookie Notice" at bounding box center [862, 763] width 1411 height 37
drag, startPoint x: 586, startPoint y: 327, endPoint x: 255, endPoint y: 386, distance: 336.2
click at [255, 386] on form "Route Details Reset Route Details Place of loading [US_STATE], [GEOGRAPHIC_DATA…" at bounding box center [862, 409] width 1359 height 672
type textarea "CASS, E-CA TYPE, 25 PER BOX CASSETTE, B-LAC, 25PER BOX, OPTI CCA-TS CASSETTE, E…"
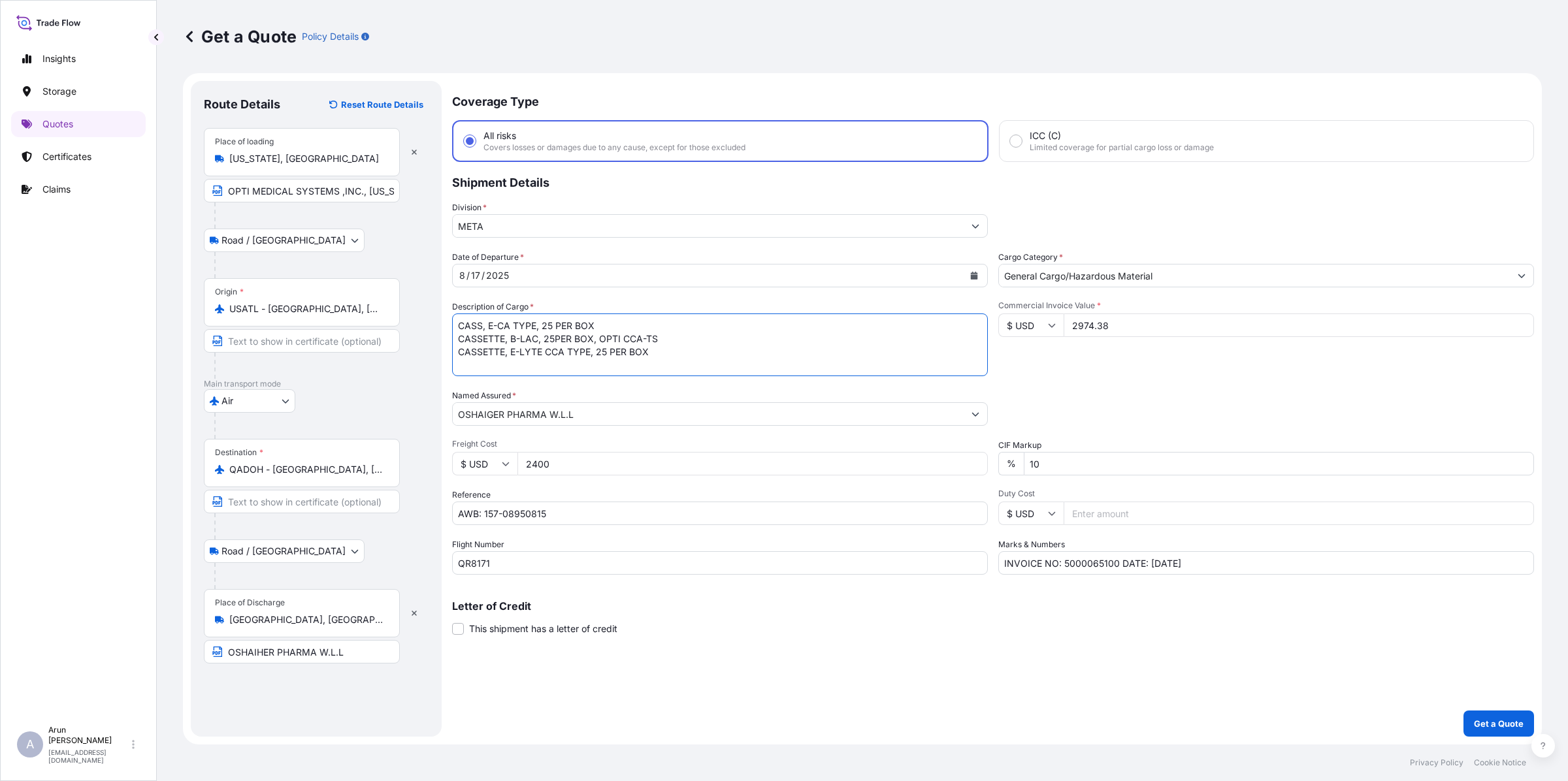
click at [265, 654] on input "OSHAIHER PHARMA W.L.L" at bounding box center [302, 652] width 196 height 24
type input "OSHAIGER PHARMA W.L.L"
click at [1500, 729] on p "Get a Quote" at bounding box center [1498, 723] width 50 height 13
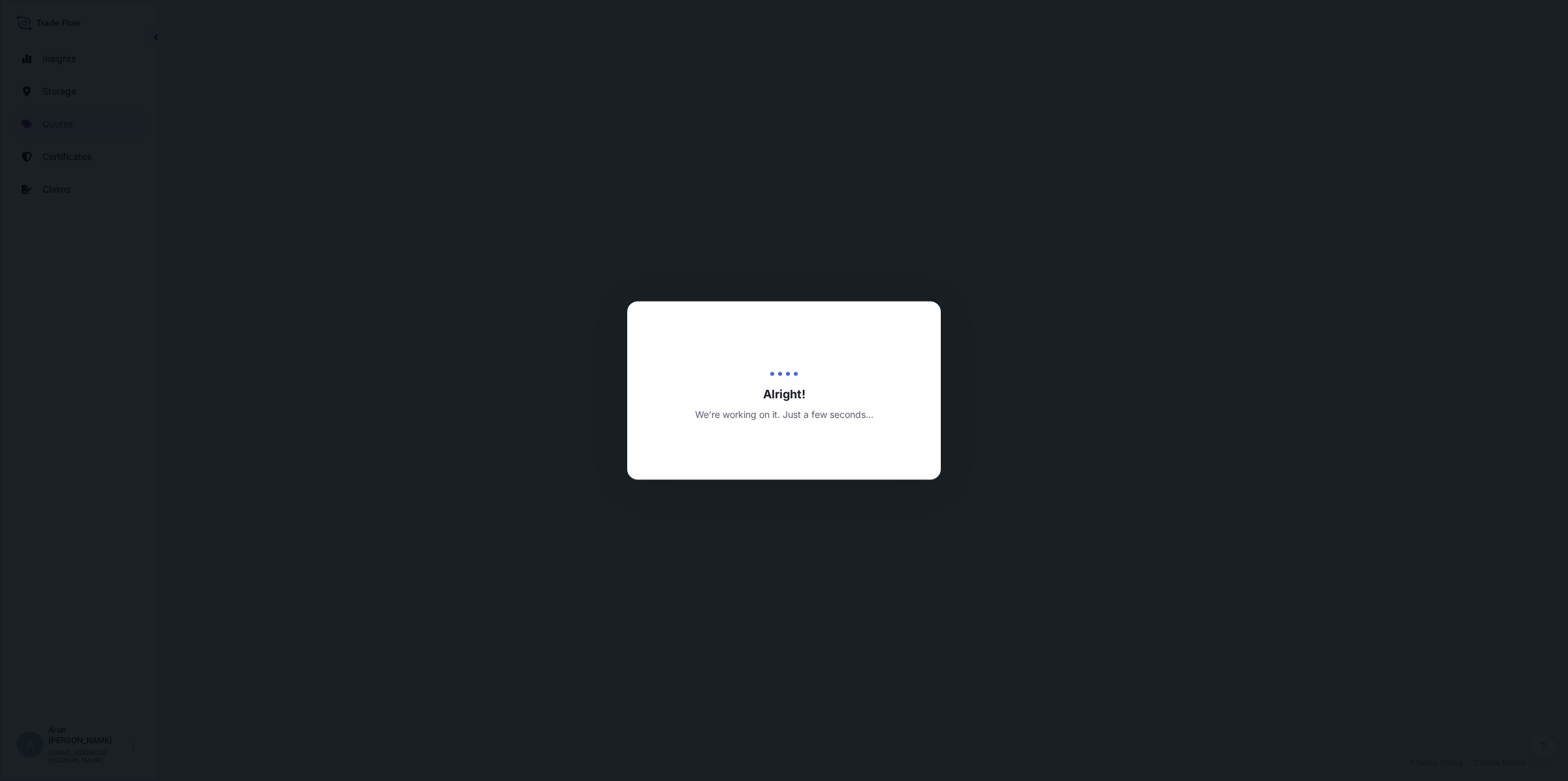
select select "Road / [GEOGRAPHIC_DATA]"
select select "Air"
select select "Road / [GEOGRAPHIC_DATA]"
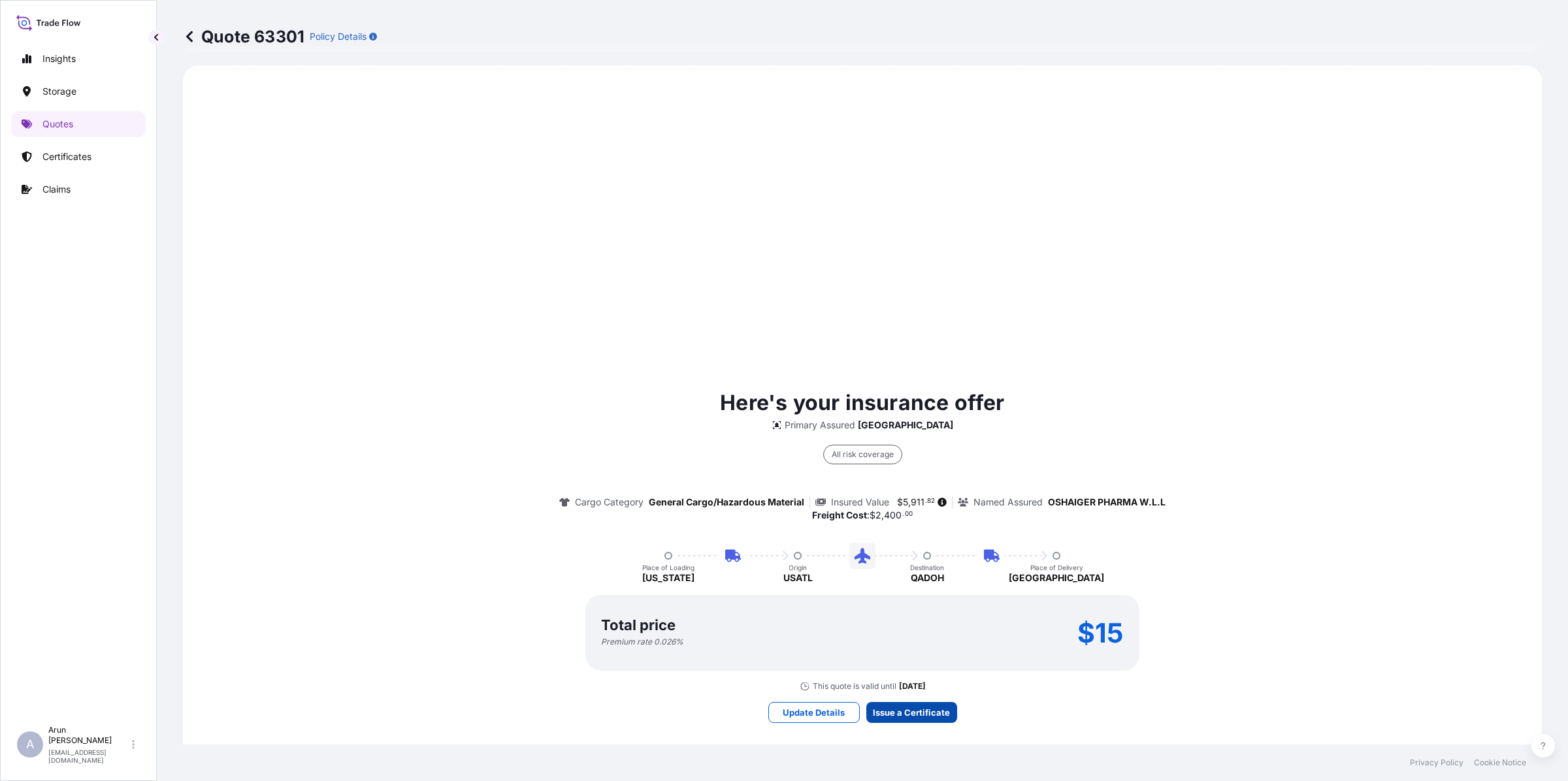
scroll to position [1802, 0]
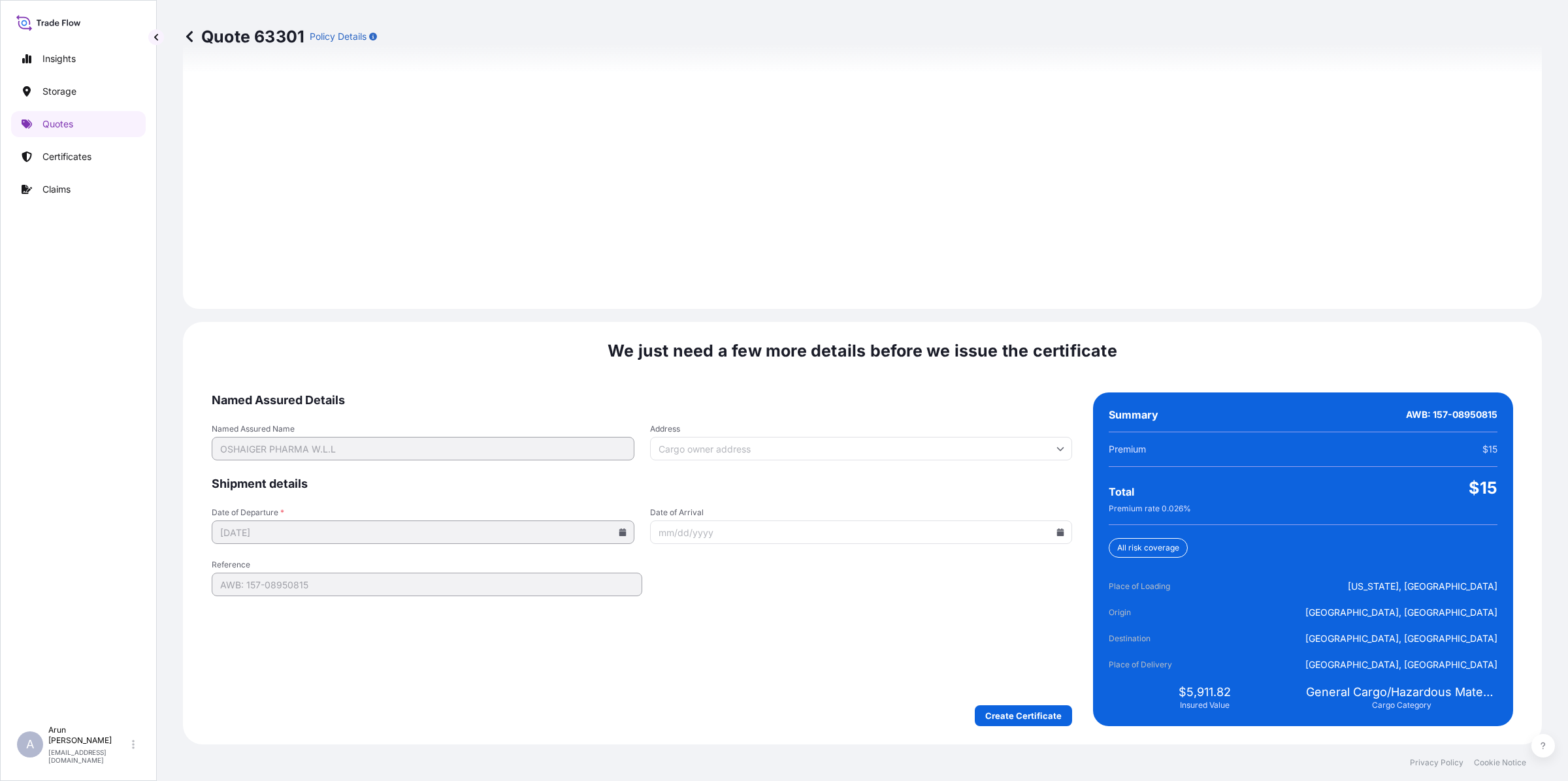
click at [1046, 534] on input "Date of Arrival" at bounding box center [861, 532] width 422 height 24
click at [1057, 534] on icon at bounding box center [1060, 532] width 7 height 8
click at [941, 671] on button "17" at bounding box center [946, 672] width 21 height 21
type input "[DATE]"
click at [736, 449] on input "Address" at bounding box center [861, 449] width 422 height 24
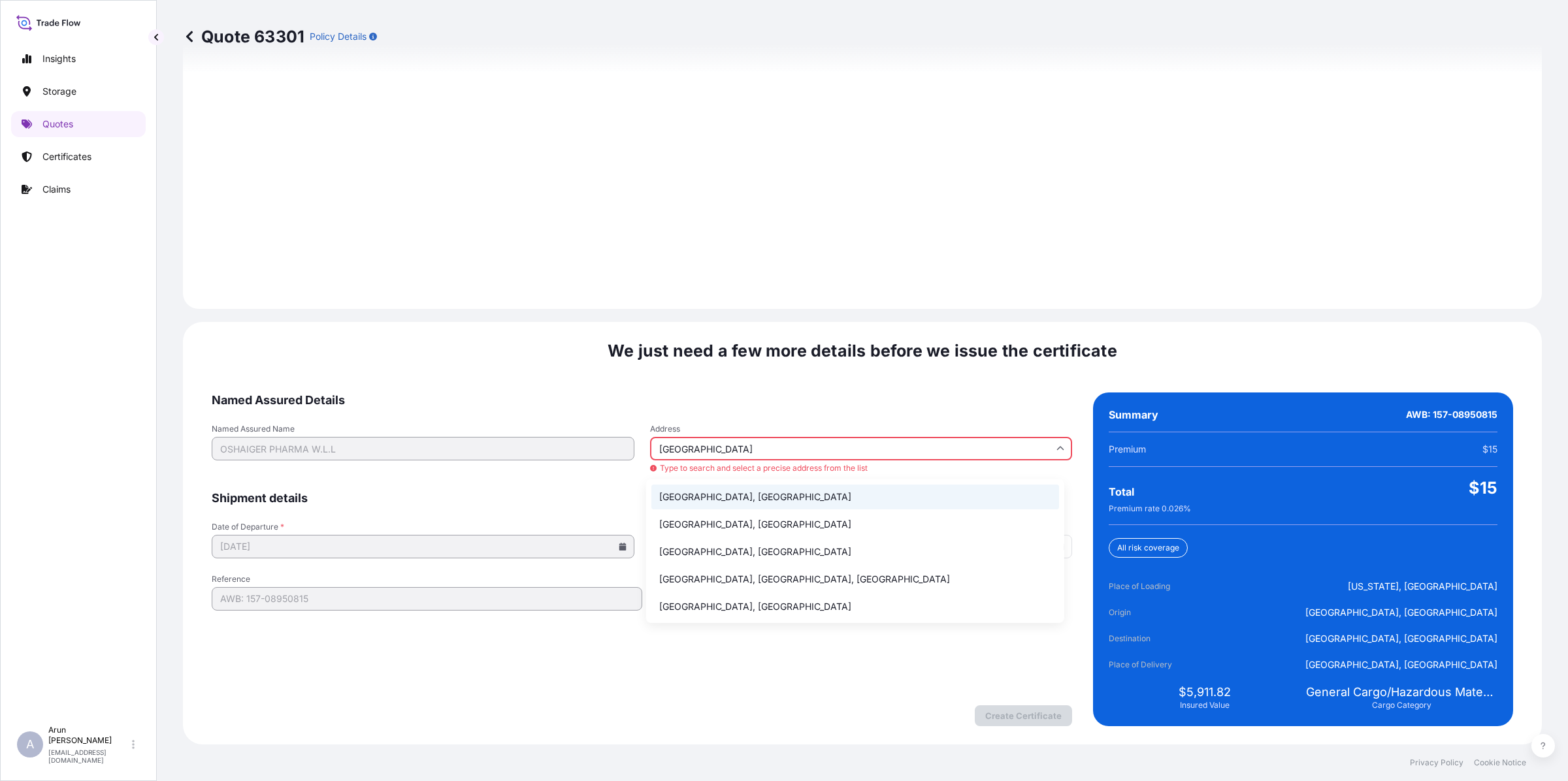
drag, startPoint x: 716, startPoint y: 497, endPoint x: 722, endPoint y: 493, distance: 7.2
click at [716, 497] on li "[GEOGRAPHIC_DATA], [GEOGRAPHIC_DATA]" at bounding box center [854, 497] width 407 height 24
type input "[GEOGRAPHIC_DATA], [GEOGRAPHIC_DATA]"
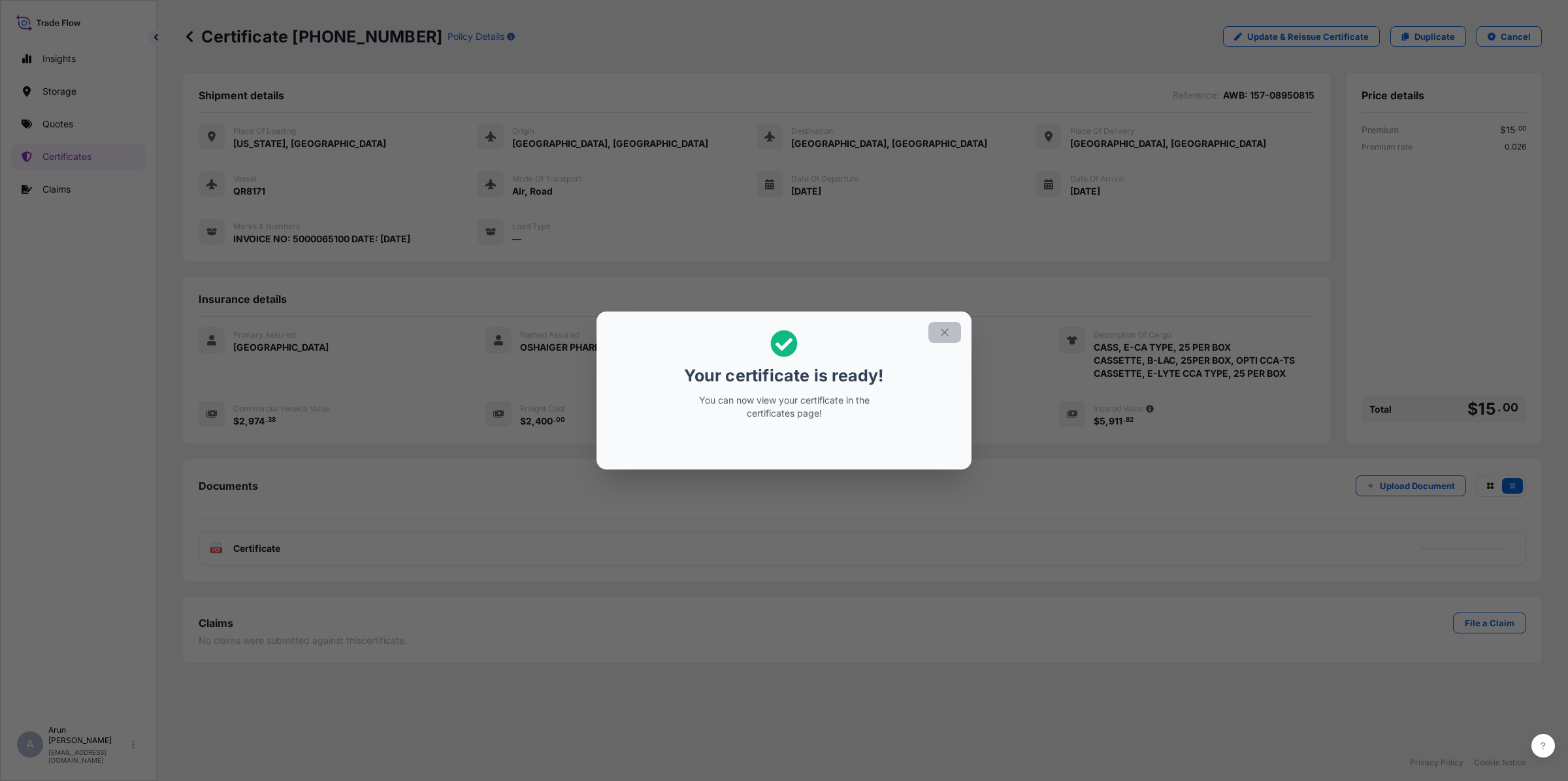
click at [948, 325] on button "button" at bounding box center [944, 332] width 32 height 21
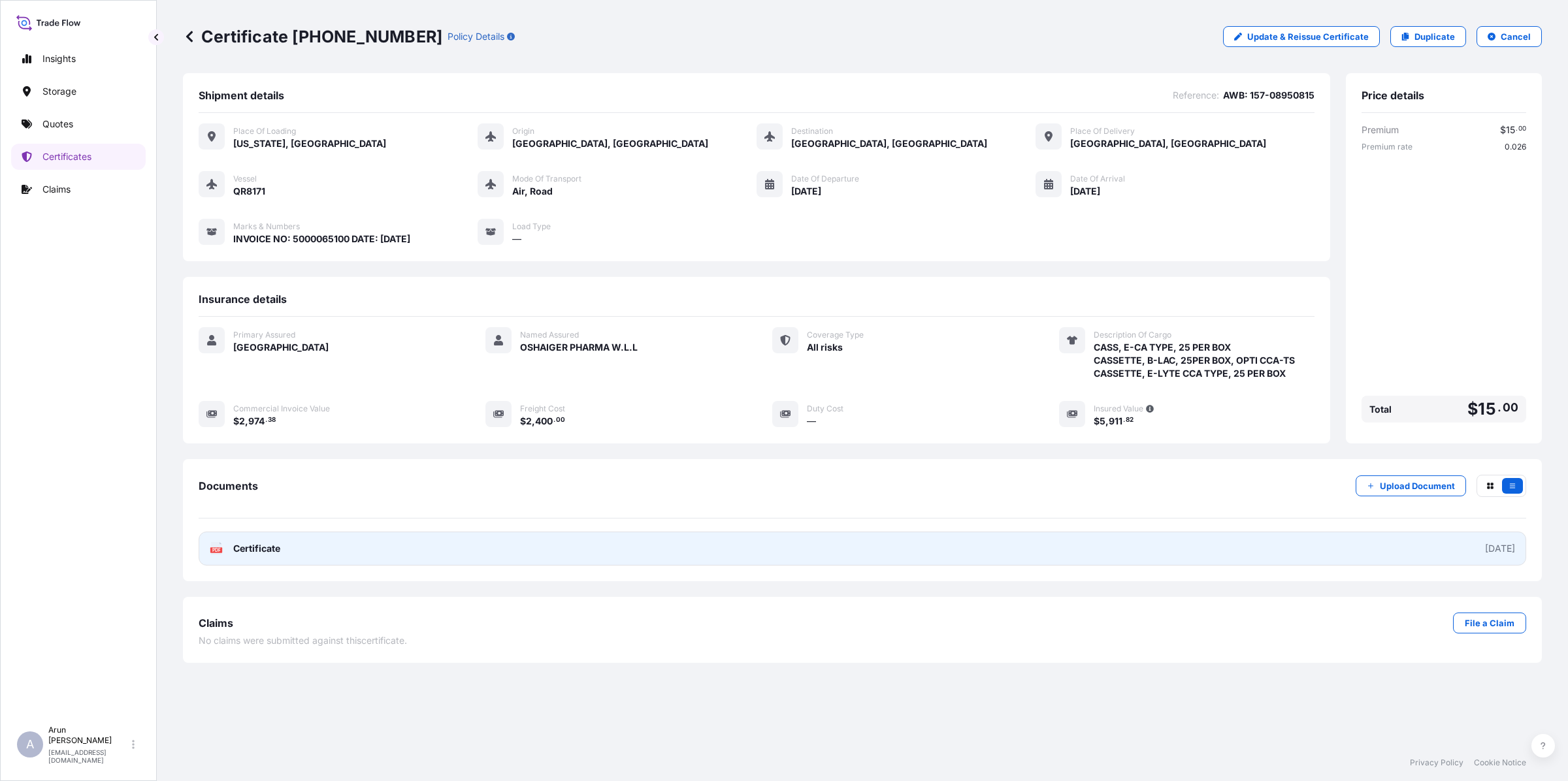
click at [258, 558] on link "PDF Certificate [DATE]" at bounding box center [862, 548] width 1327 height 34
